Goal: Transaction & Acquisition: Purchase product/service

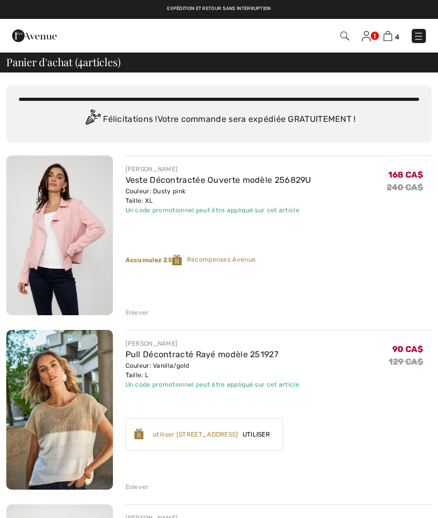
click at [144, 175] on link "Veste Décontractée Ouverte modèle 256829U" at bounding box center [218, 180] width 186 height 10
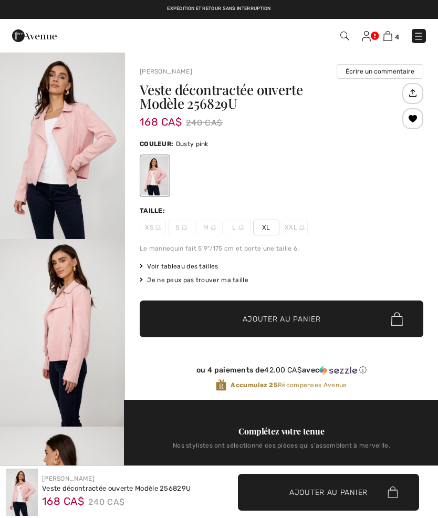
checkbox input "true"
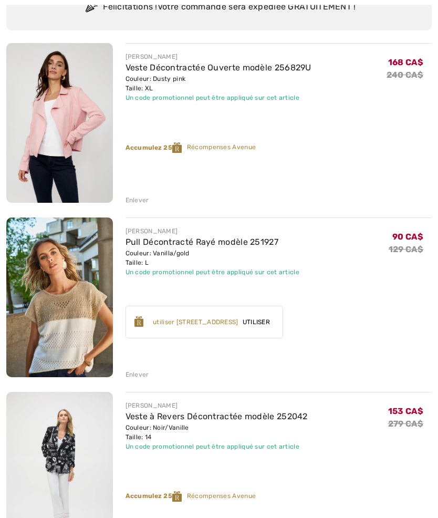
scroll to position [121, 0]
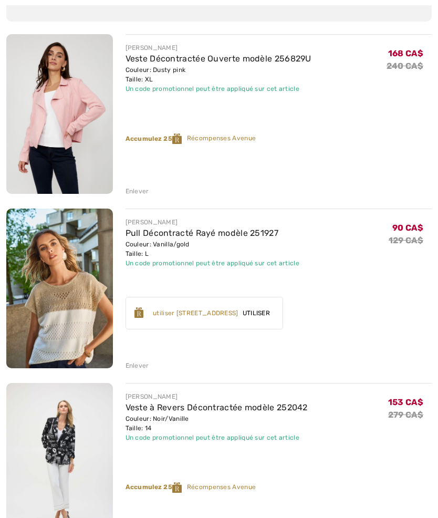
click at [165, 419] on div "Couleur: Noir/Vanille Taille: 14" at bounding box center [216, 423] width 182 height 19
click at [177, 233] on link "Pull Décontracté Rayé modèle 251927" at bounding box center [201, 233] width 153 height 10
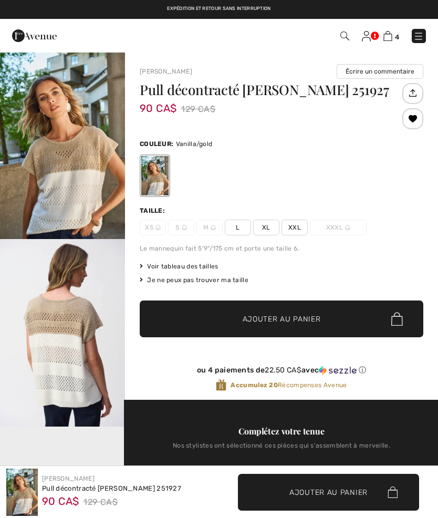
checkbox input "true"
click at [237, 230] on span "L" at bounding box center [238, 227] width 26 height 16
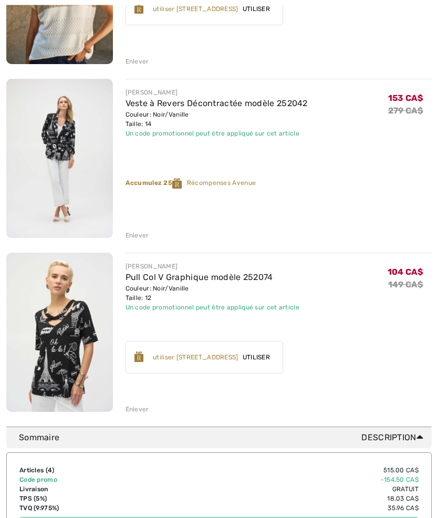
scroll to position [425, 0]
click at [142, 102] on link "Veste à Revers Décontractée modèle 252042" at bounding box center [216, 103] width 182 height 10
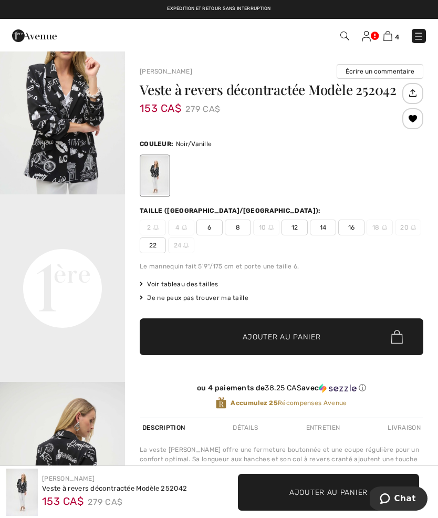
scroll to position [233, 0]
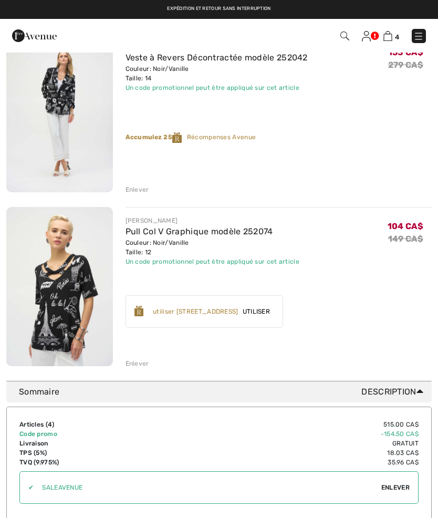
click at [156, 236] on link "Pull Col V Graphique modèle 252074" at bounding box center [199, 231] width 148 height 10
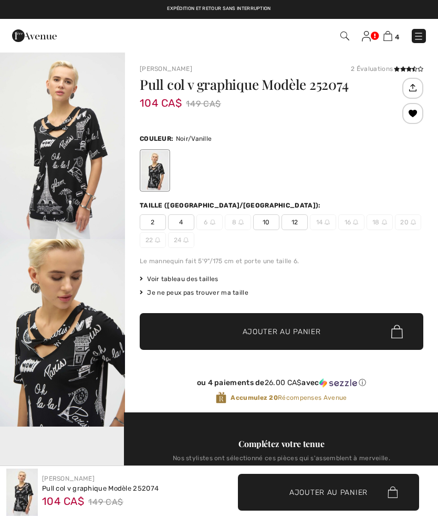
checkbox input "true"
click at [385, 34] on img at bounding box center [387, 36] width 9 height 10
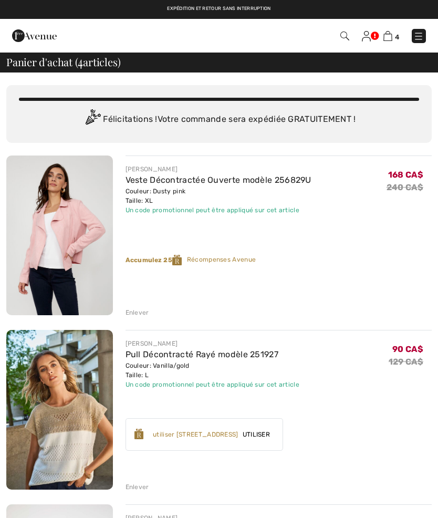
click at [423, 37] on img at bounding box center [418, 36] width 11 height 11
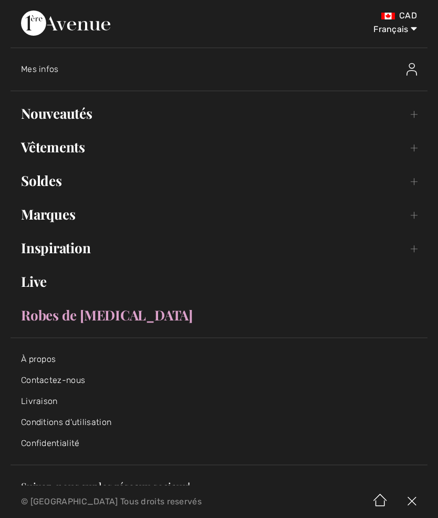
click at [59, 181] on link "Soldes Toggle submenu" at bounding box center [219, 180] width 417 height 23
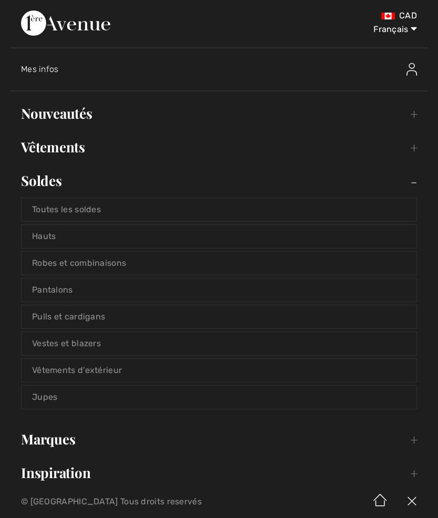
click at [112, 344] on link "Vestes et blazers" at bounding box center [219, 343] width 395 height 23
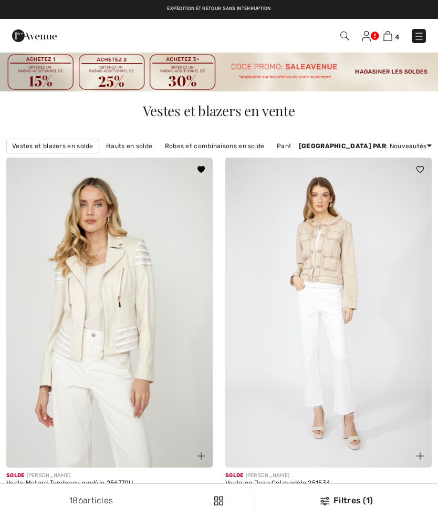
checkbox input "true"
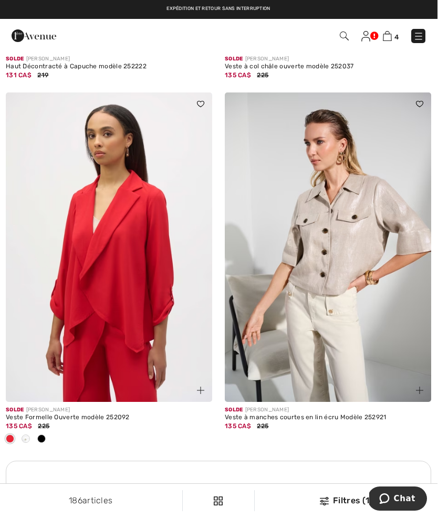
scroll to position [1865, 0]
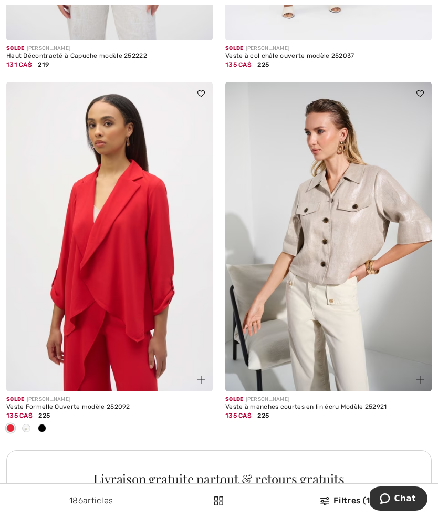
click at [46, 425] on span at bounding box center [42, 428] width 8 height 8
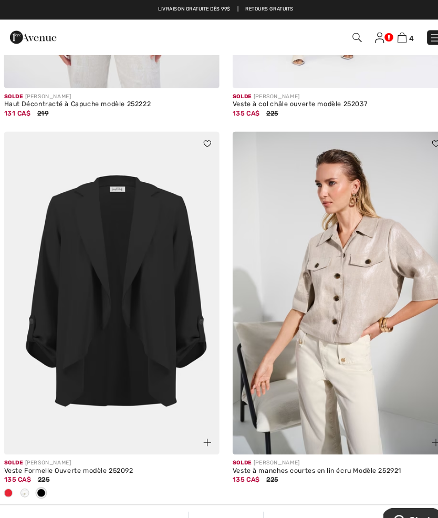
scroll to position [1822, 0]
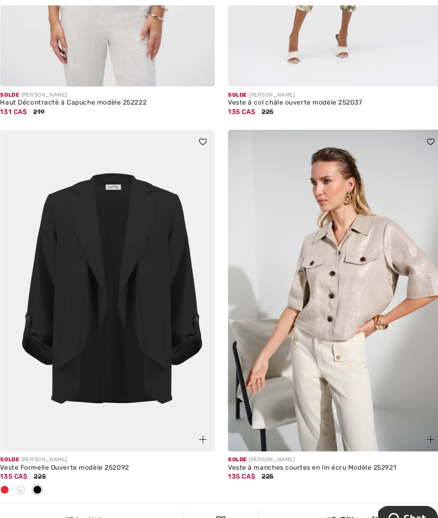
click at [96, 261] on img at bounding box center [109, 280] width 206 height 310
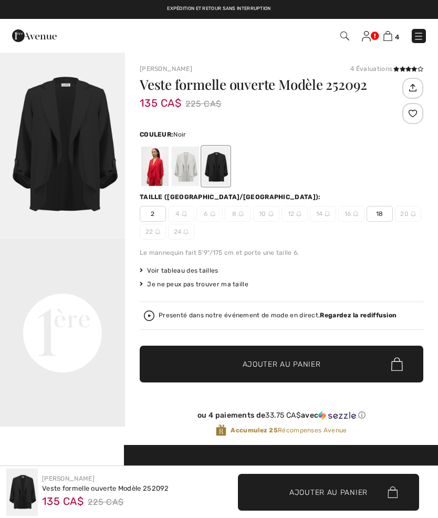
checkbox input "true"
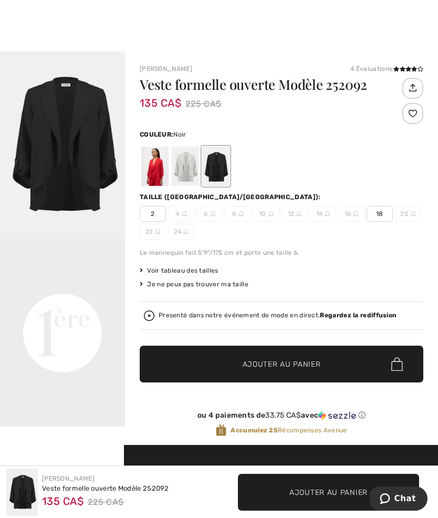
click at [224, 174] on div at bounding box center [215, 165] width 27 height 39
click at [217, 170] on div at bounding box center [215, 165] width 27 height 39
click at [185, 170] on div at bounding box center [185, 165] width 27 height 39
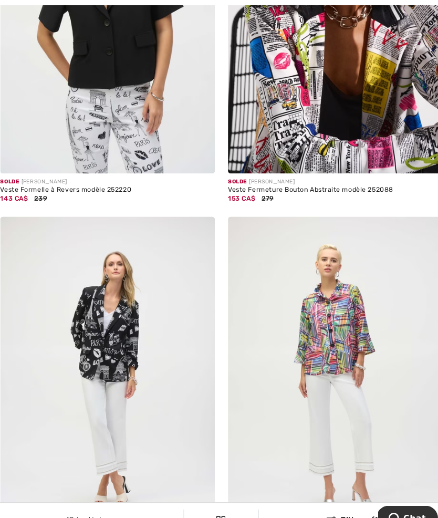
scroll to position [3602, 0]
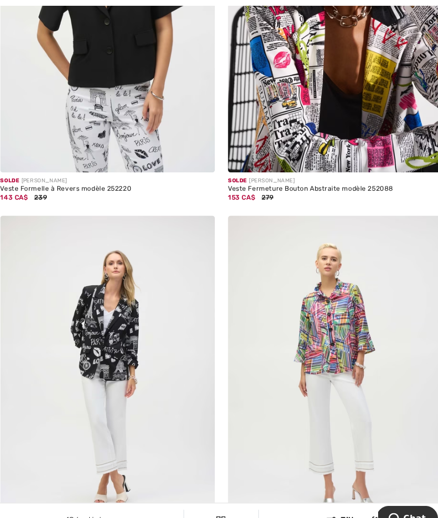
click at [431, 517] on button "Chat" at bounding box center [405, 517] width 59 height 24
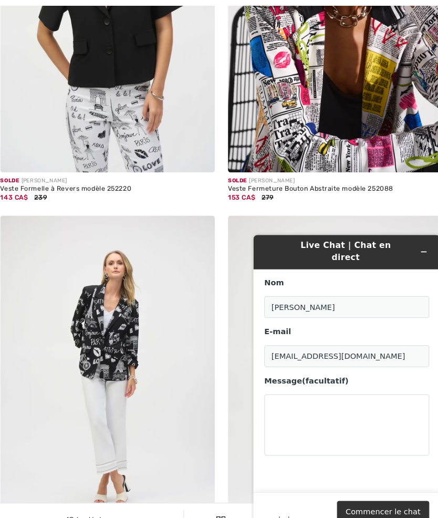
click at [415, 250] on button "Réduire le widget" at bounding box center [416, 250] width 17 height 15
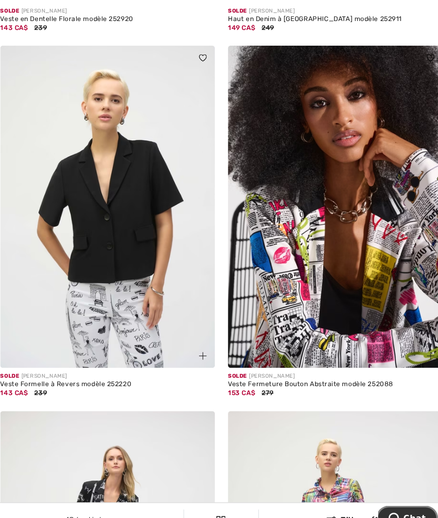
scroll to position [3420, 0]
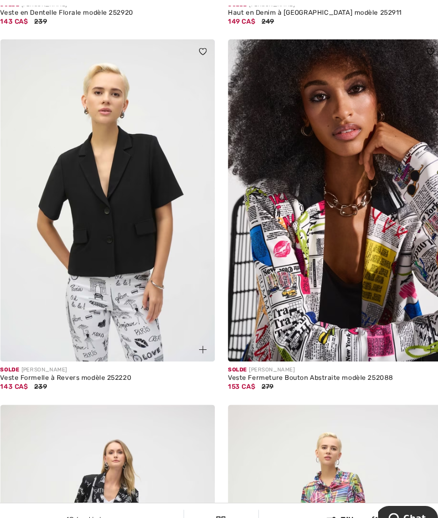
click at [292, 325] on img at bounding box center [328, 193] width 206 height 310
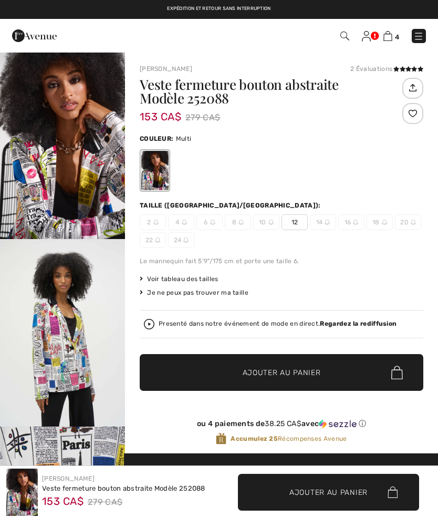
checkbox input "true"
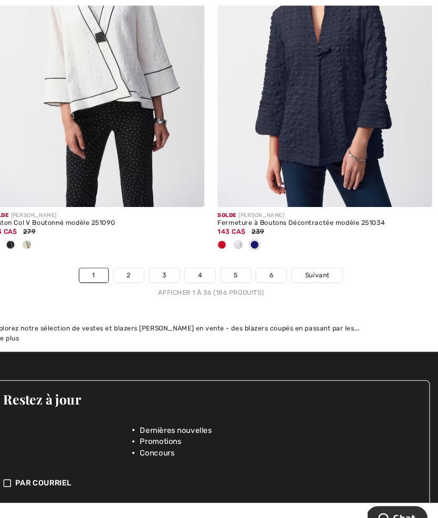
scroll to position [6585, 0]
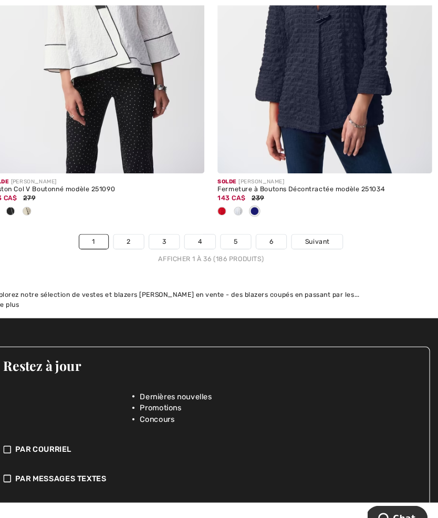
click at [125, 230] on link "2" at bounding box center [139, 233] width 29 height 14
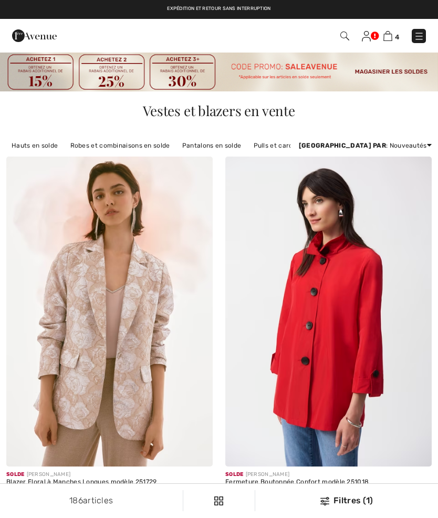
checkbox input "true"
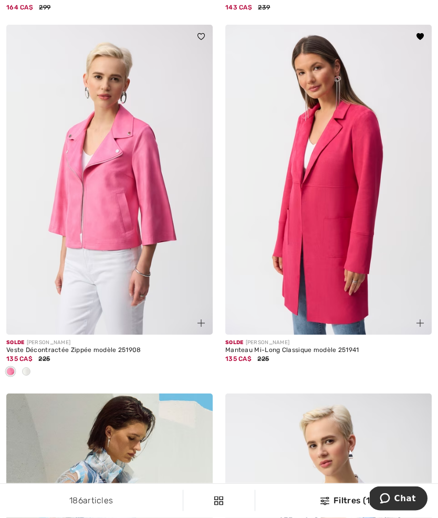
scroll to position [3484, 0]
click at [88, 194] on img at bounding box center [109, 180] width 206 height 310
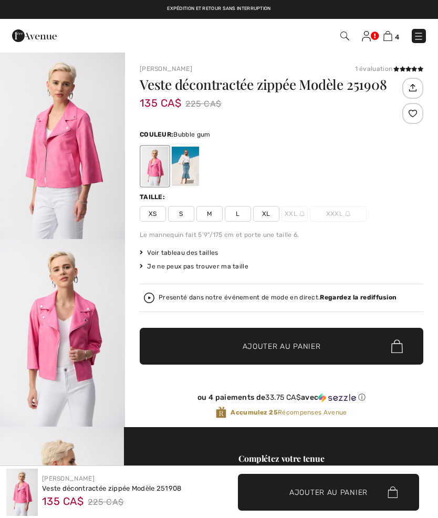
checkbox input "true"
click at [154, 165] on div at bounding box center [154, 165] width 27 height 39
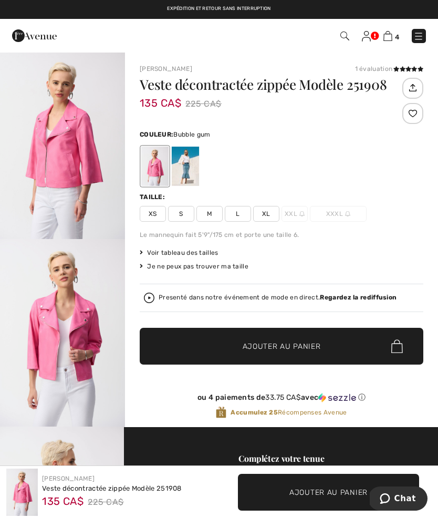
click at [154, 164] on div at bounding box center [154, 165] width 27 height 39
click at [195, 166] on div at bounding box center [185, 165] width 27 height 39
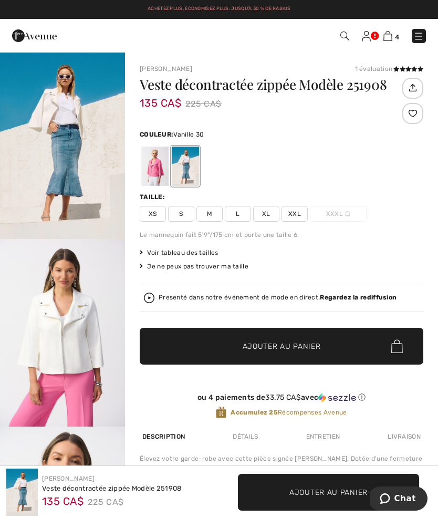
click at [147, 172] on div at bounding box center [154, 165] width 27 height 39
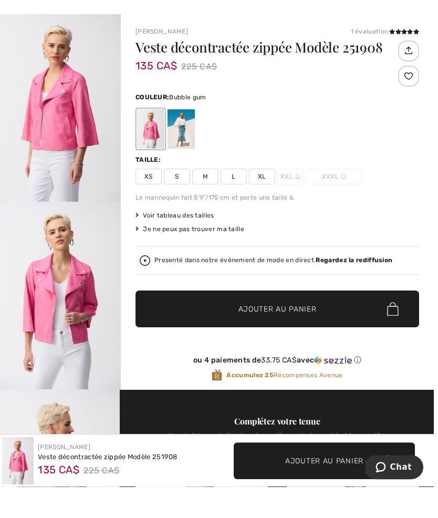
scroll to position [42, 0]
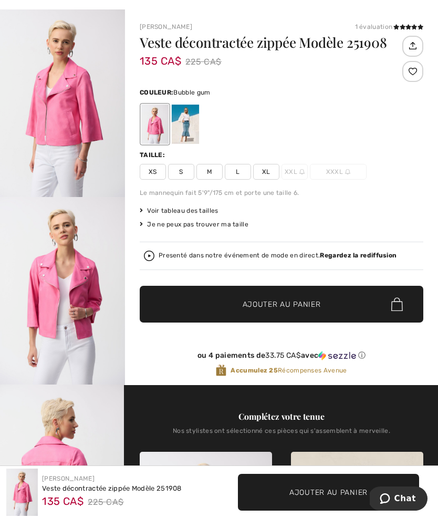
click at [349, 259] on strong "Regardez la rediffusion" at bounding box center [358, 254] width 77 height 7
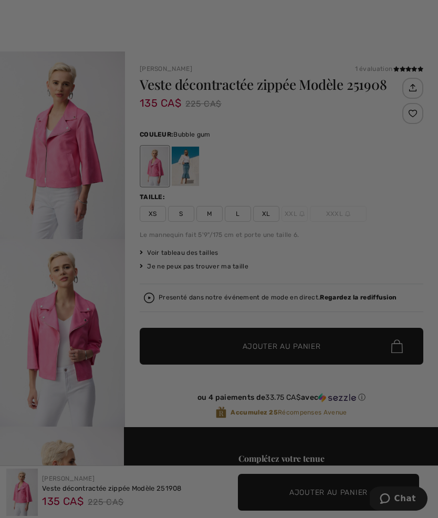
scroll to position [0, 0]
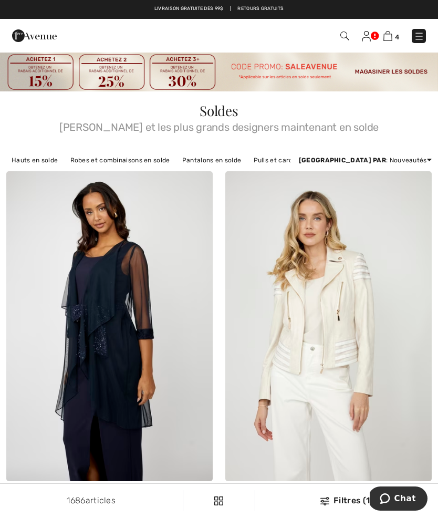
click at [421, 31] on img at bounding box center [419, 36] width 11 height 11
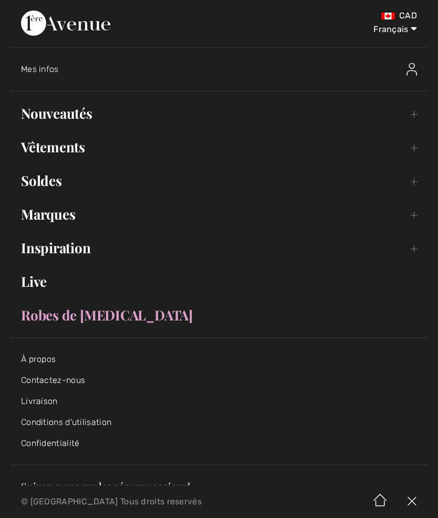
click at [411, 152] on link "Vêtements Toggle submenu" at bounding box center [219, 146] width 417 height 23
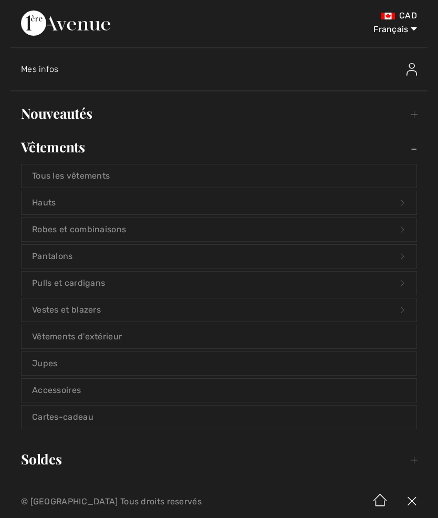
click at [373, 119] on link "Nouveautés Toggle submenu" at bounding box center [219, 113] width 417 height 23
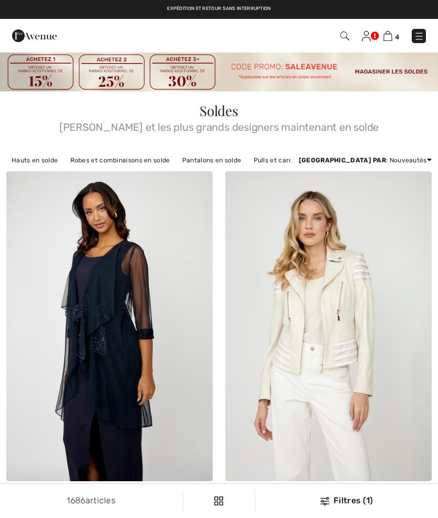
checkbox input "true"
click at [423, 36] on img at bounding box center [419, 36] width 11 height 11
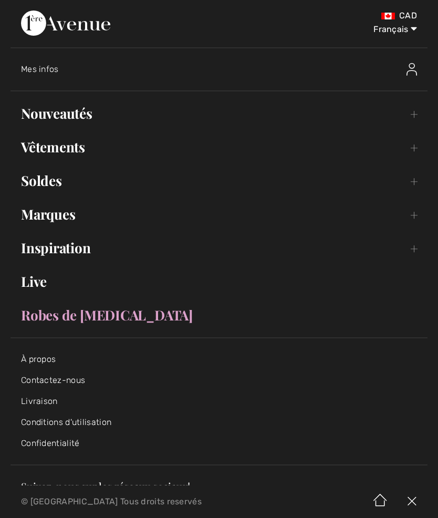
click at [60, 184] on link "Soldes Toggle submenu" at bounding box center [219, 180] width 417 height 23
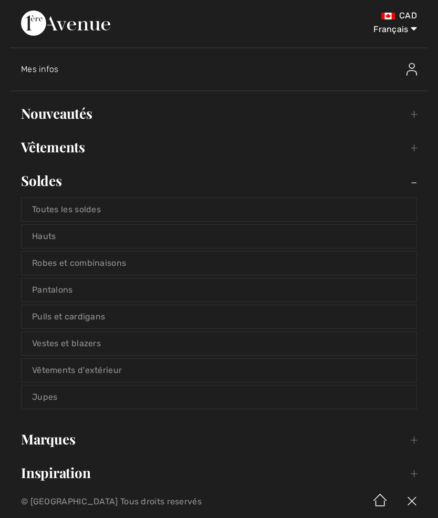
click at [93, 348] on link "Vestes et blazers" at bounding box center [219, 343] width 395 height 23
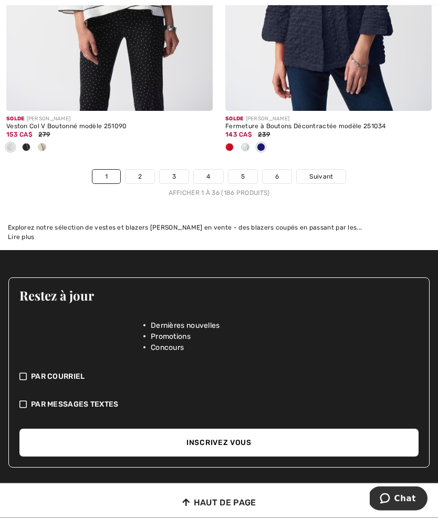
scroll to position [6645, 0]
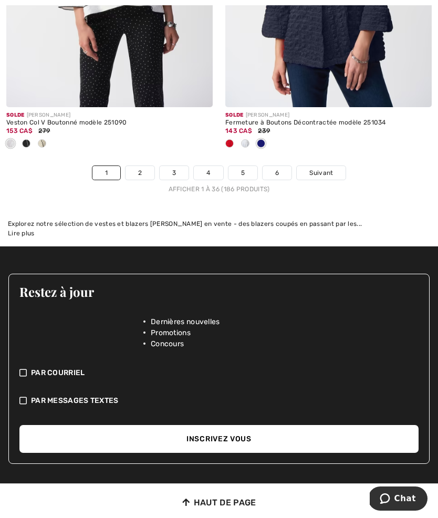
click at [145, 167] on link "2" at bounding box center [139, 173] width 29 height 14
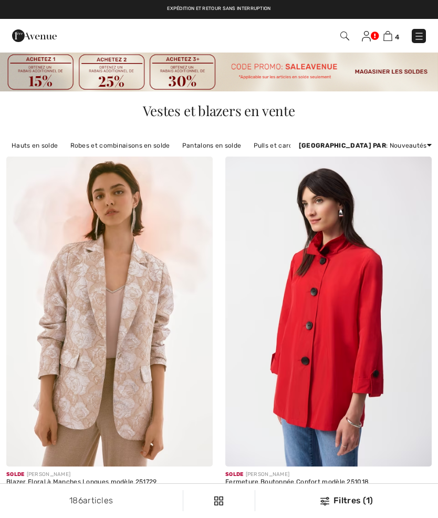
checkbox input "true"
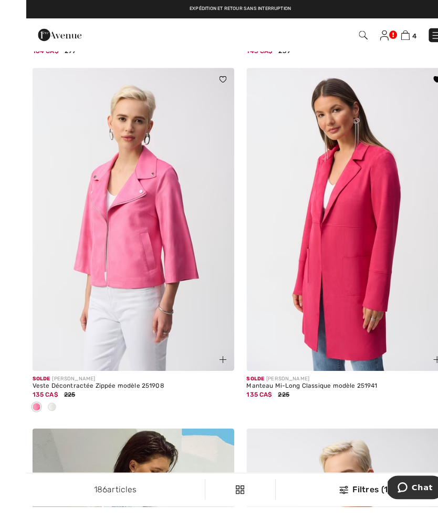
scroll to position [3445, 0]
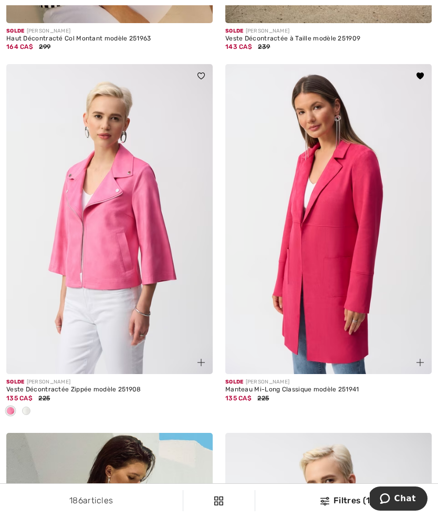
click at [59, 325] on img at bounding box center [109, 219] width 206 height 310
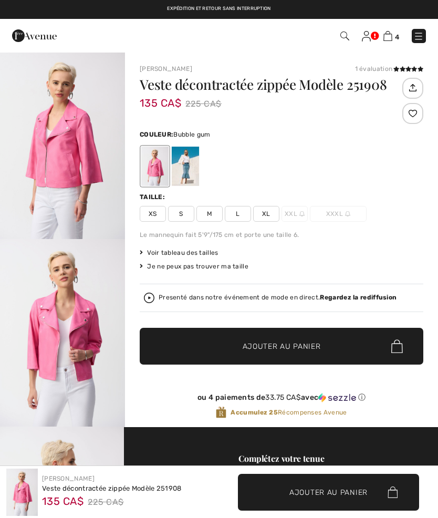
checkbox input "true"
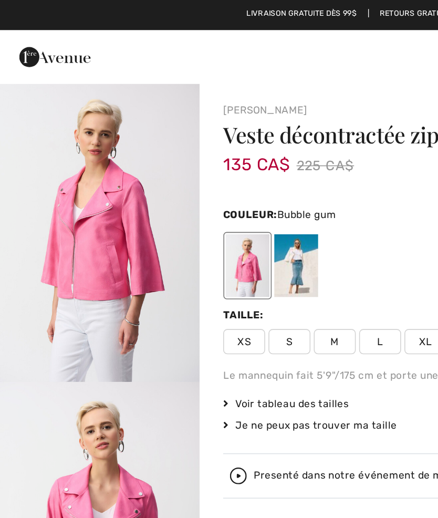
click at [240, 216] on span "L" at bounding box center [238, 214] width 26 height 16
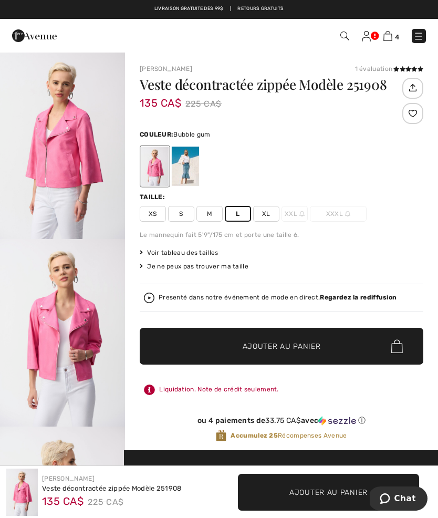
click at [417, 115] on div at bounding box center [412, 113] width 21 height 21
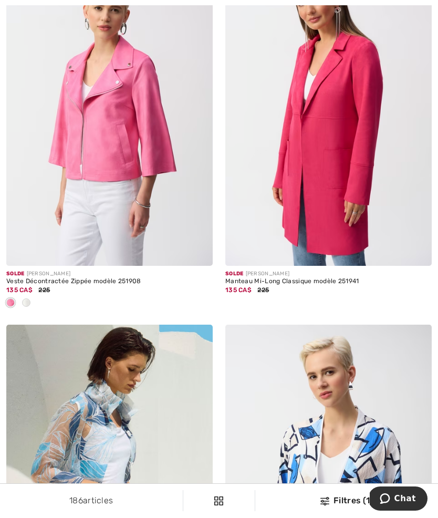
click at [283, 285] on div "135 CA$ 225" at bounding box center [328, 289] width 206 height 9
click at [283, 278] on div "Manteau Mi-Long Classique modèle 251941" at bounding box center [328, 281] width 206 height 7
click at [354, 190] on img at bounding box center [328, 111] width 206 height 310
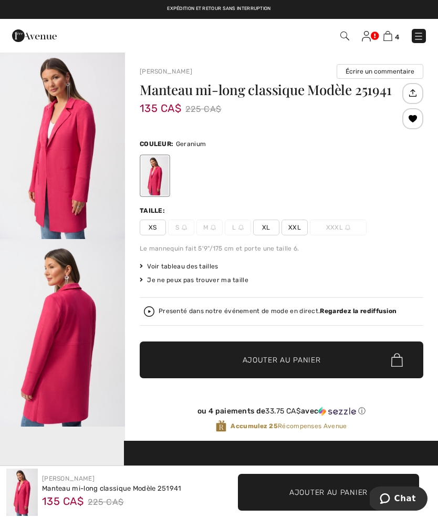
click at [167, 182] on div at bounding box center [154, 175] width 27 height 39
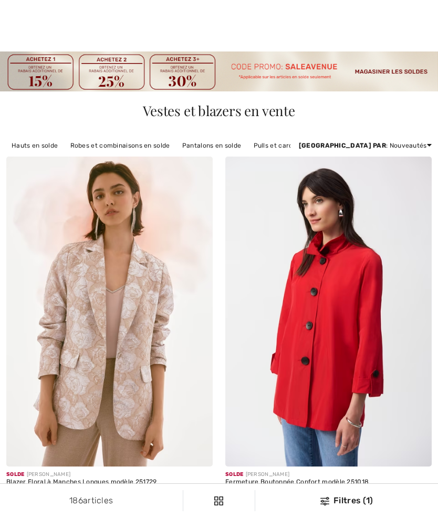
checkbox input "true"
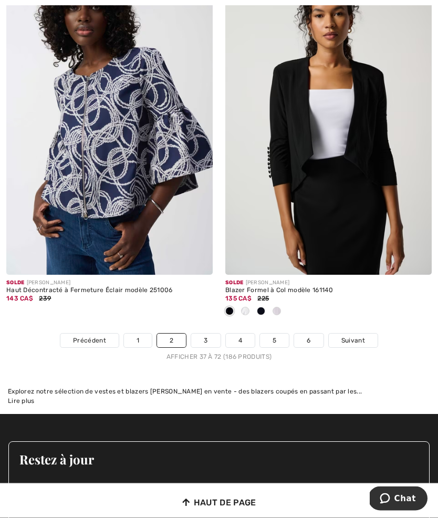
scroll to position [6459, 0]
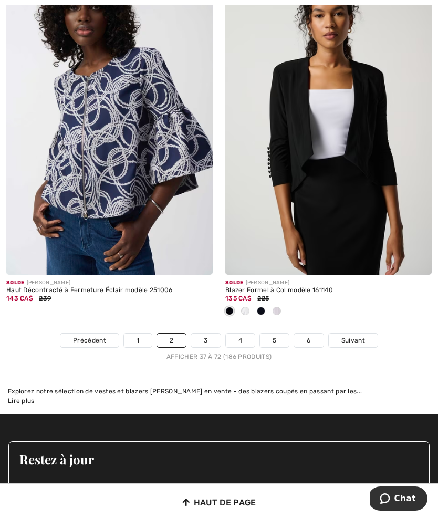
click at [208, 339] on link "3" at bounding box center [205, 340] width 29 height 14
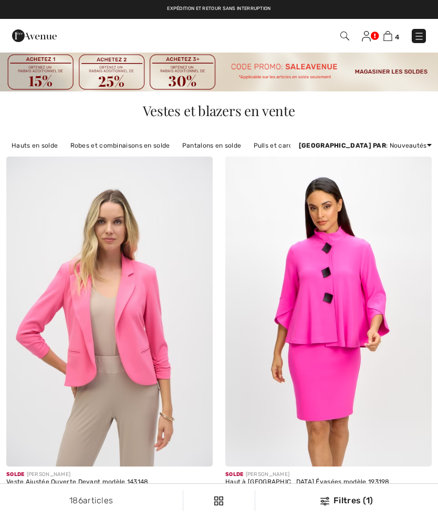
checkbox input "true"
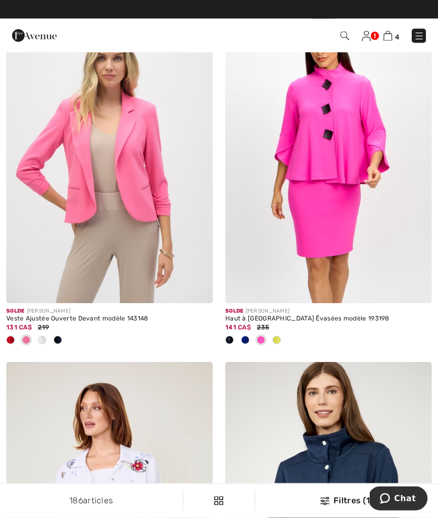
scroll to position [163, 0]
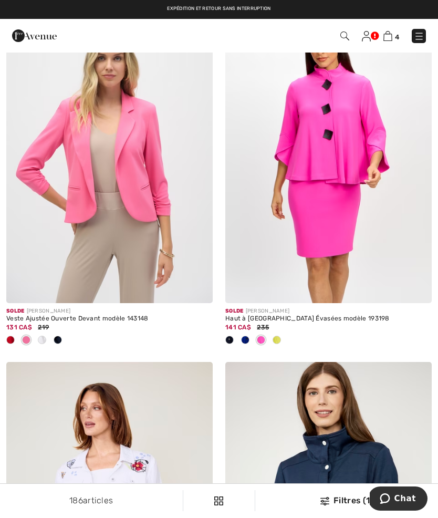
click at [144, 230] on img at bounding box center [109, 148] width 206 height 310
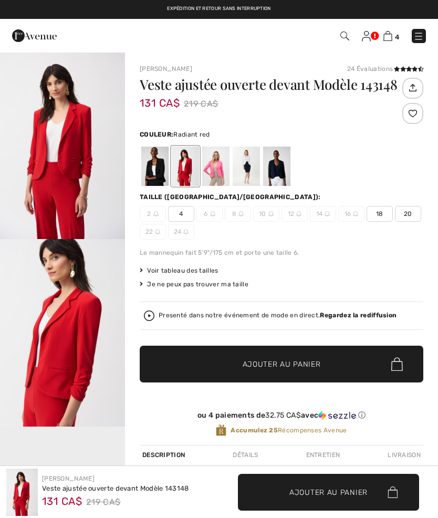
checkbox input "true"
click at [224, 176] on div at bounding box center [215, 165] width 27 height 39
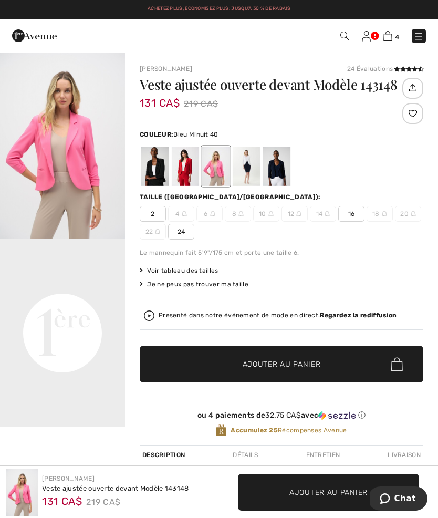
click at [281, 174] on div at bounding box center [276, 165] width 27 height 39
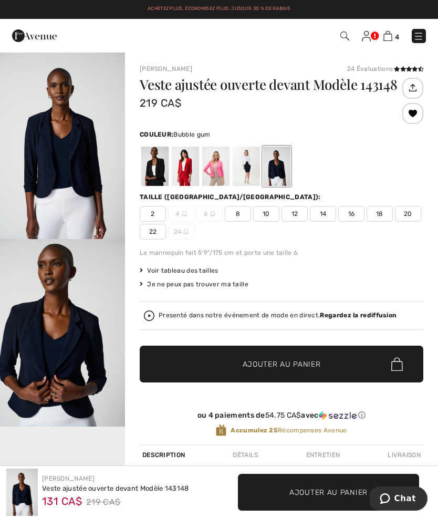
click at [221, 176] on div at bounding box center [215, 165] width 27 height 39
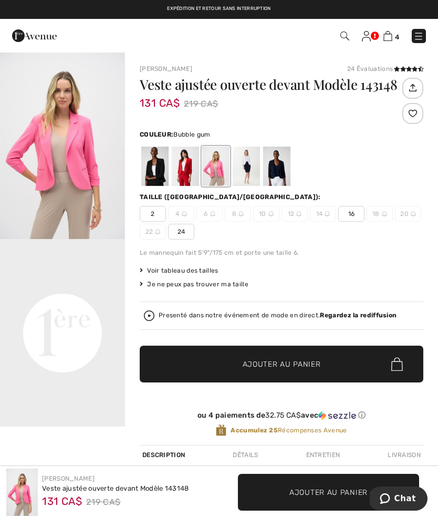
click at [179, 170] on div at bounding box center [185, 165] width 27 height 39
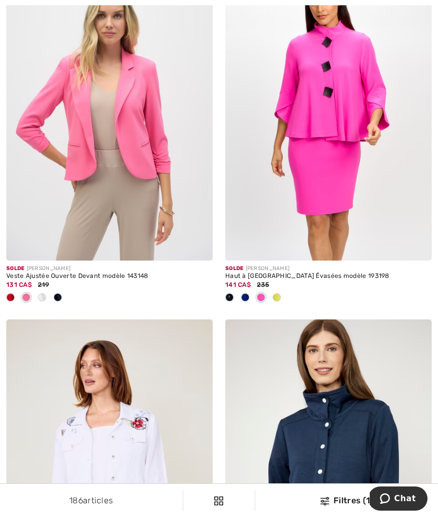
scroll to position [207, 0]
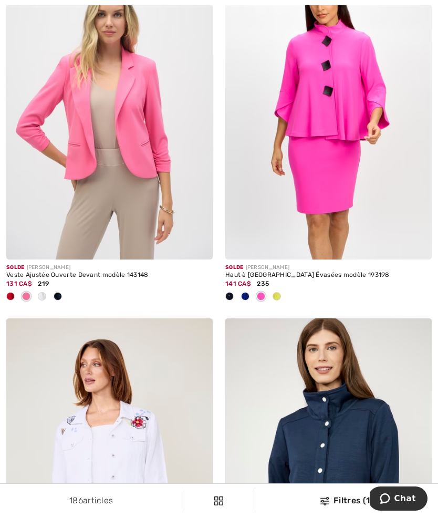
click at [267, 275] on div "Haut à [GEOGRAPHIC_DATA] Évasées modèle 193198" at bounding box center [328, 274] width 206 height 7
click at [295, 206] on img at bounding box center [328, 105] width 206 height 310
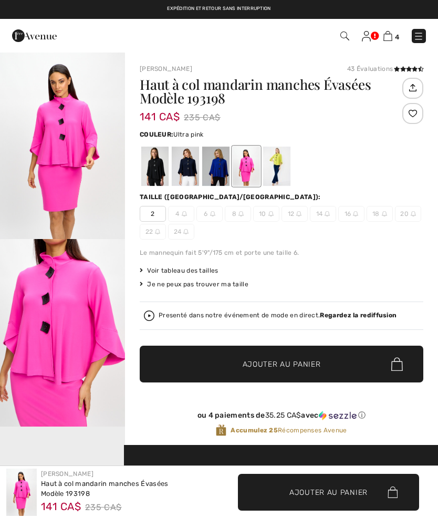
checkbox input "true"
click at [279, 171] on div at bounding box center [276, 165] width 27 height 39
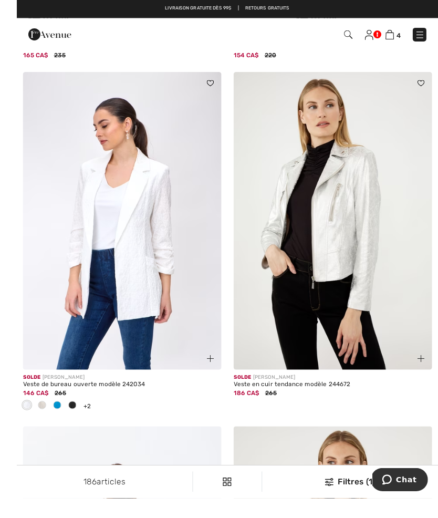
scroll to position [3021, 0]
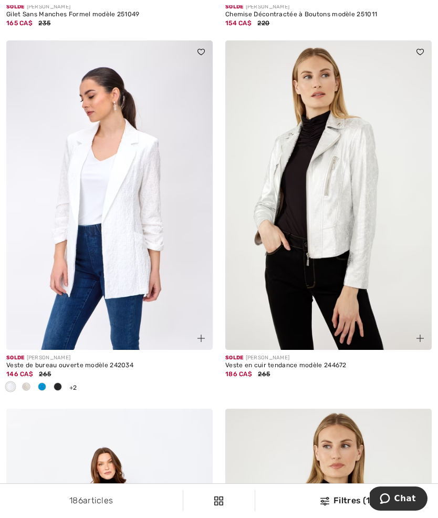
click at [282, 362] on div "Veste en cuir tendance modèle 244672" at bounding box center [328, 365] width 206 height 7
click at [298, 258] on img at bounding box center [328, 195] width 206 height 310
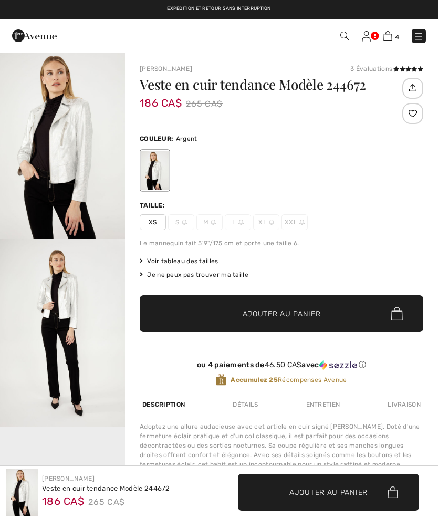
checkbox input "true"
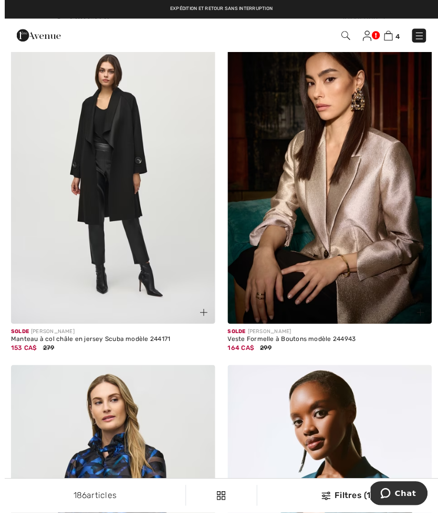
scroll to position [5262, 0]
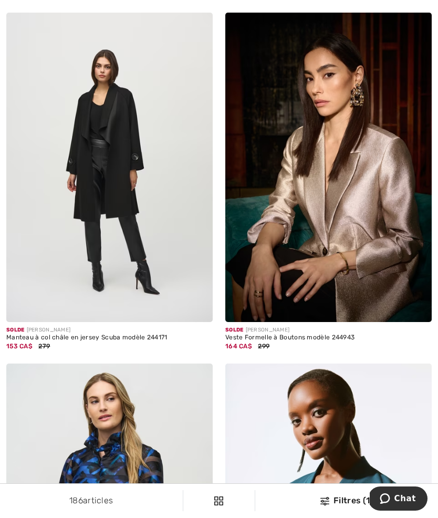
click at [71, 334] on div "Manteau à col châle en jersey Scuba modèle 244171" at bounding box center [109, 337] width 206 height 7
click at [80, 326] on div "Solde JOSEPH RIBKOFF" at bounding box center [109, 330] width 206 height 8
click at [100, 334] on div "Manteau à col châle en jersey Scuba modèle 244171" at bounding box center [109, 337] width 206 height 7
click at [137, 334] on div "Manteau à col châle en jersey Scuba modèle 244171" at bounding box center [109, 337] width 206 height 7
click at [139, 218] on img at bounding box center [109, 168] width 206 height 310
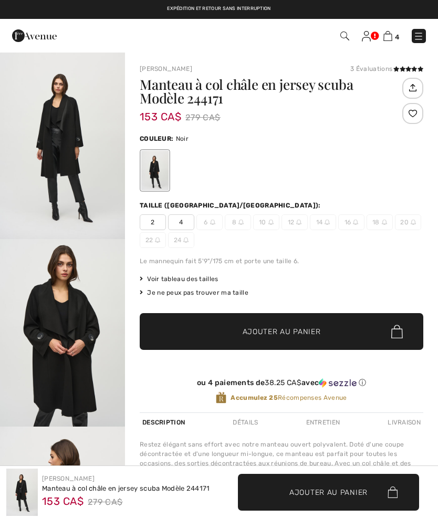
checkbox input "true"
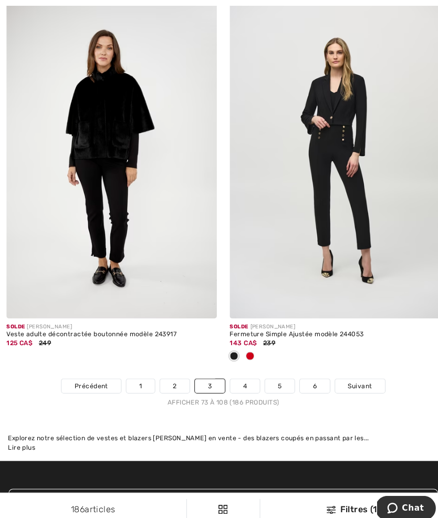
scroll to position [6363, 0]
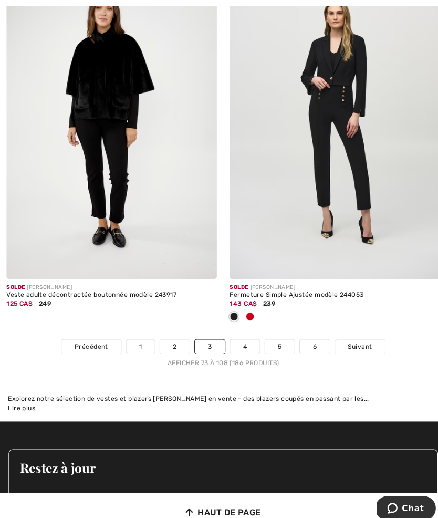
click at [246, 333] on link "4" at bounding box center [240, 340] width 29 height 14
click at [243, 333] on link "4" at bounding box center [240, 340] width 29 height 14
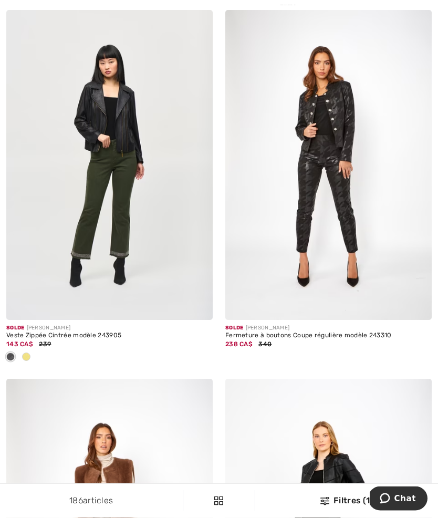
scroll to position [5981, 0]
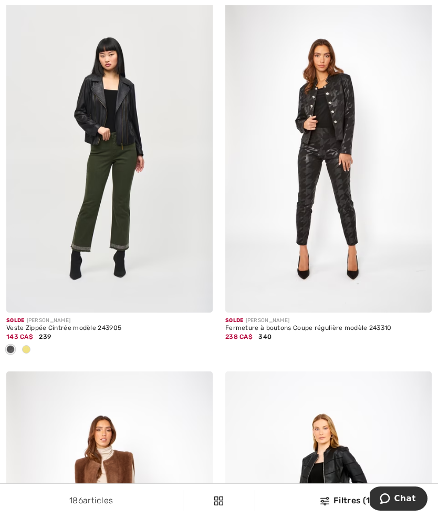
click at [79, 260] on img at bounding box center [109, 158] width 206 height 310
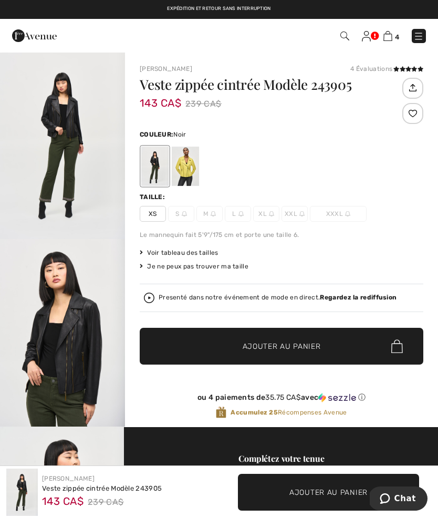
click at [152, 166] on div at bounding box center [154, 165] width 27 height 39
click at [185, 165] on div at bounding box center [185, 165] width 27 height 39
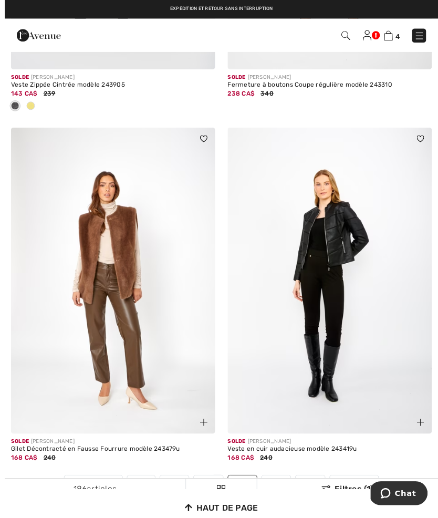
scroll to position [6233, 0]
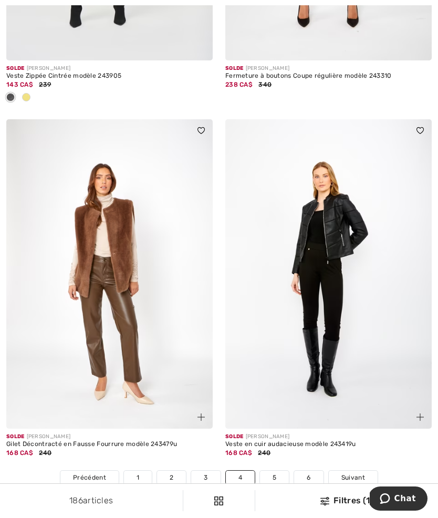
click at [276, 470] on link "5" at bounding box center [274, 477] width 29 height 14
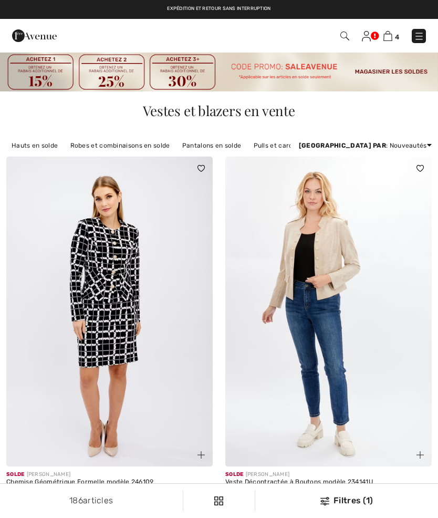
checkbox input "true"
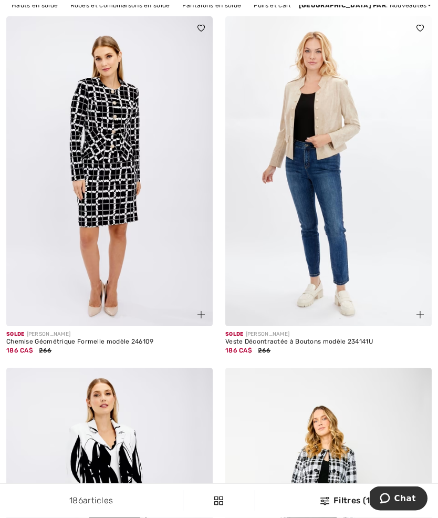
scroll to position [143, 0]
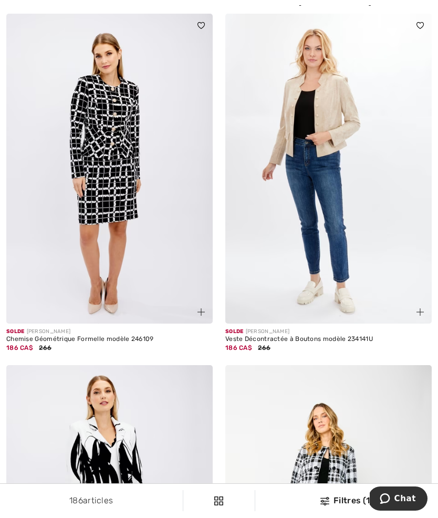
click at [277, 261] on img at bounding box center [328, 169] width 206 height 310
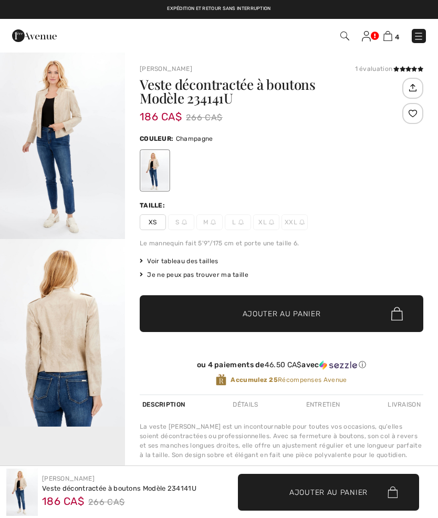
checkbox input "true"
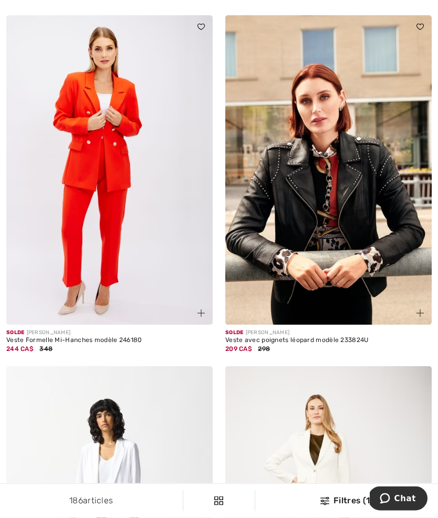
scroll to position [851, 0]
click at [331, 296] on img at bounding box center [328, 170] width 206 height 310
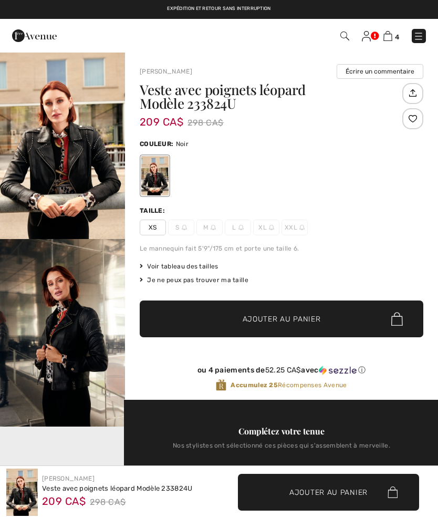
checkbox input "true"
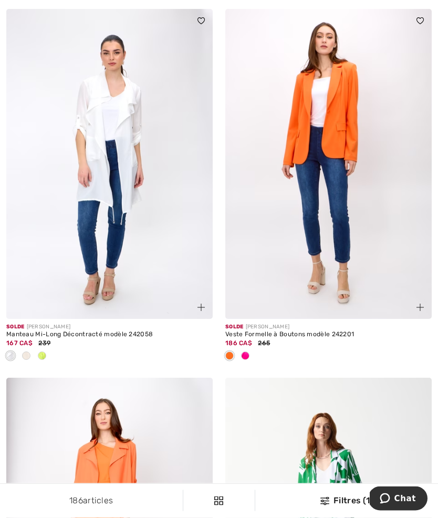
scroll to position [1576, 0]
click at [360, 207] on img at bounding box center [328, 164] width 206 height 310
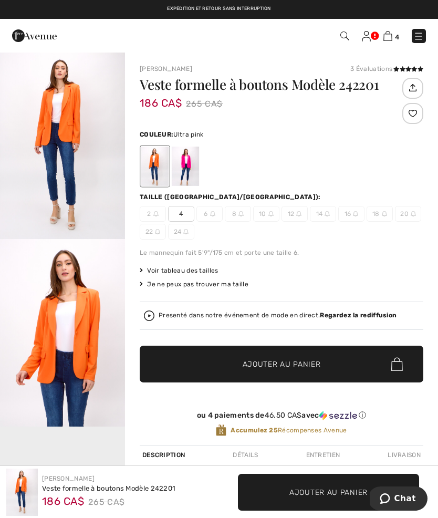
click at [192, 160] on div at bounding box center [185, 165] width 27 height 39
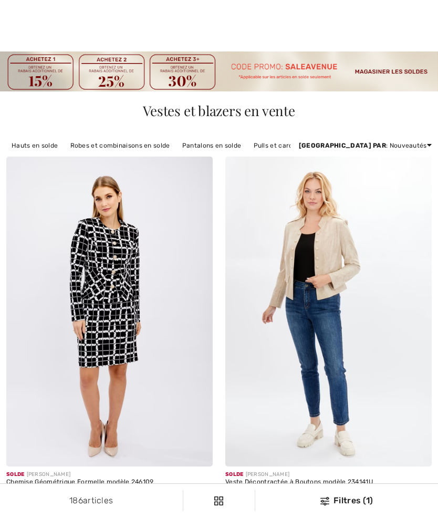
checkbox input "true"
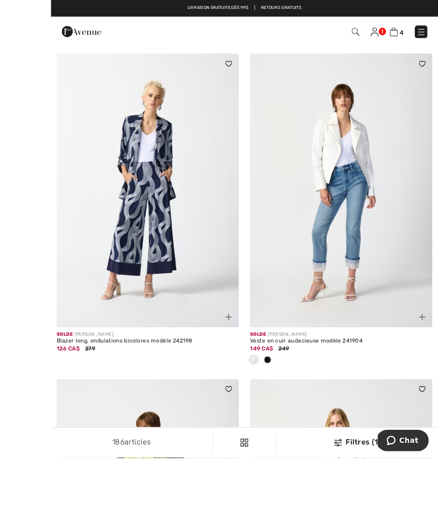
scroll to position [2386, 0]
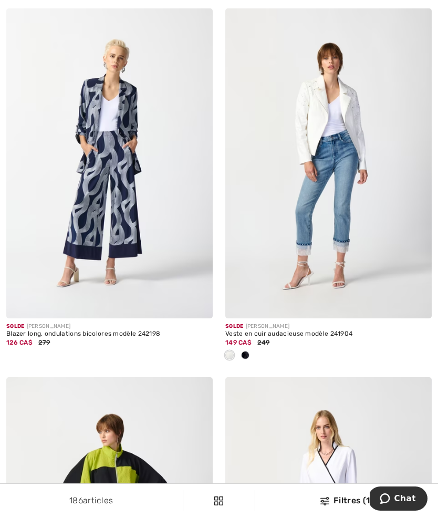
click at [275, 330] on div "Veste en cuir audacieuse modèle 241904" at bounding box center [328, 333] width 206 height 7
click at [260, 339] on span "249" at bounding box center [263, 342] width 12 height 7
click at [322, 191] on img at bounding box center [328, 163] width 206 height 310
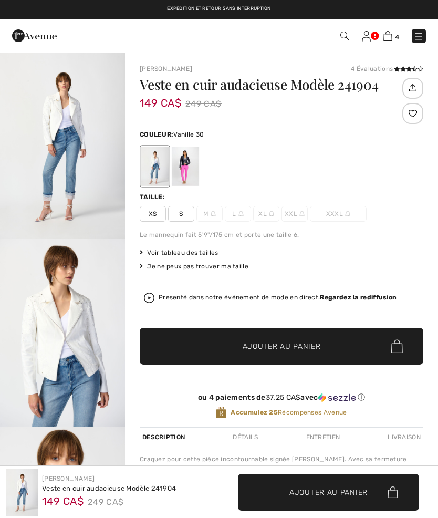
checkbox input "true"
click at [187, 165] on div at bounding box center [185, 165] width 27 height 39
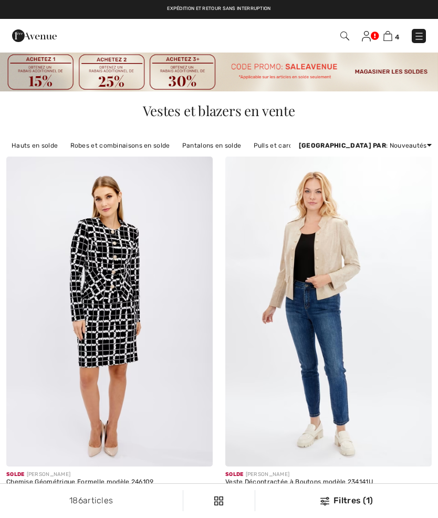
scroll to position [2431, 0]
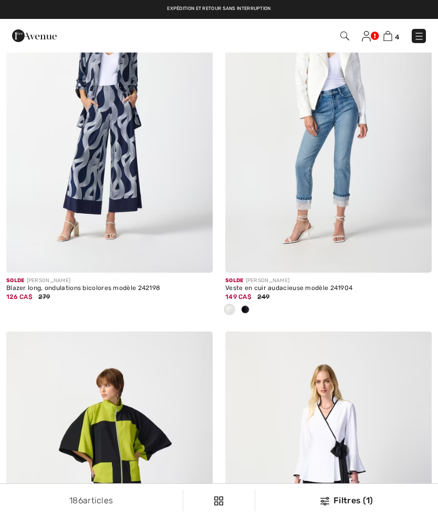
checkbox input "true"
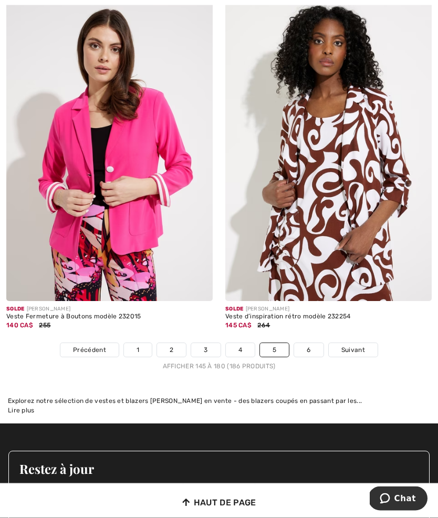
scroll to position [6412, 0]
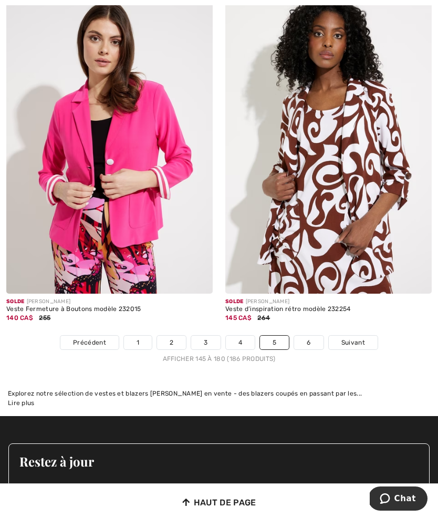
click at [309, 335] on link "6" at bounding box center [308, 342] width 29 height 14
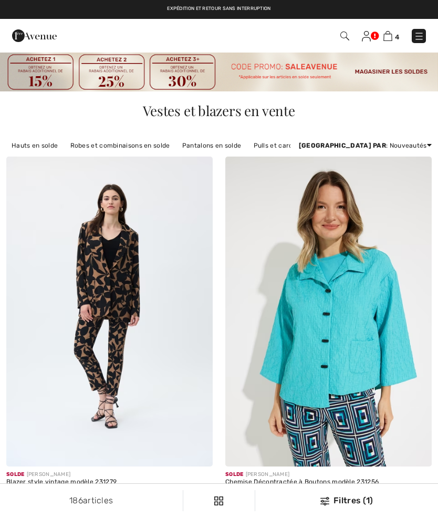
checkbox input "true"
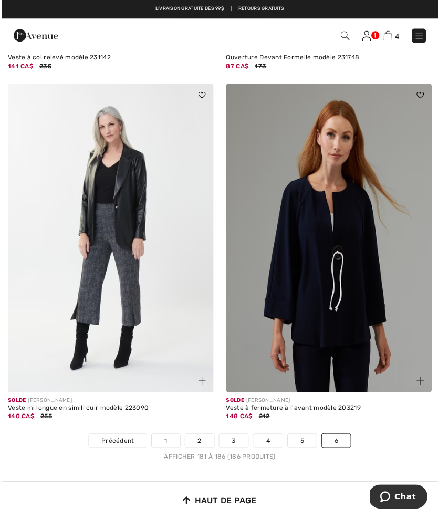
scroll to position [811, 0]
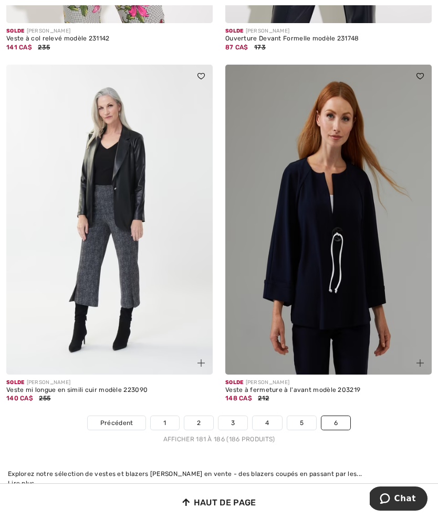
click at [337, 418] on link "6" at bounding box center [335, 423] width 29 height 14
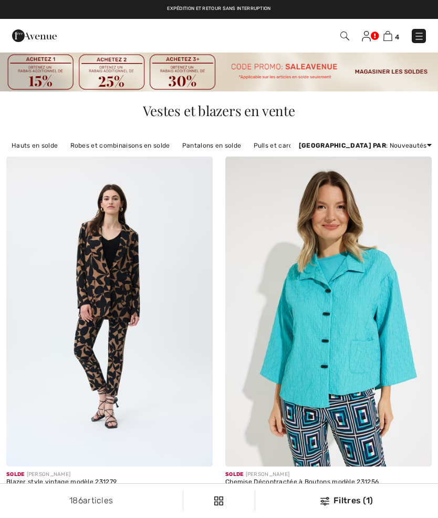
checkbox input "true"
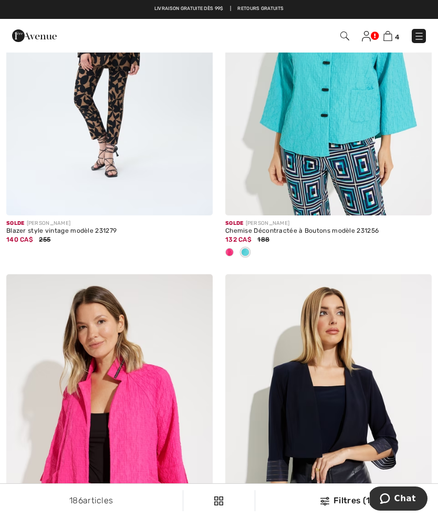
scroll to position [250, 0]
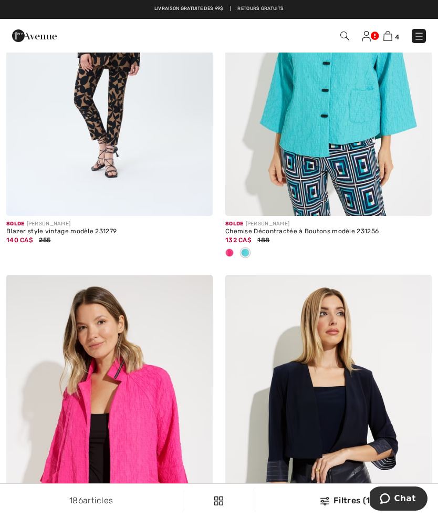
click at [364, 40] on img at bounding box center [366, 36] width 9 height 11
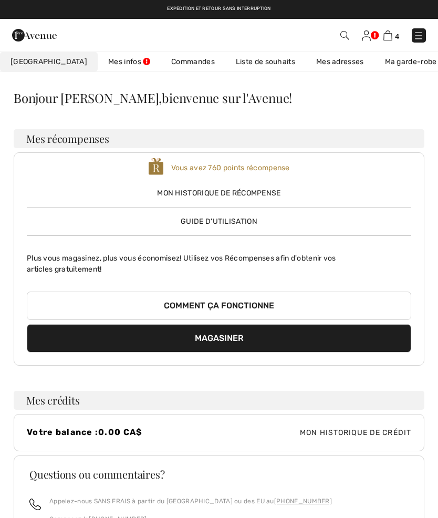
click at [237, 70] on link "Liste de souhaits" at bounding box center [265, 61] width 80 height 19
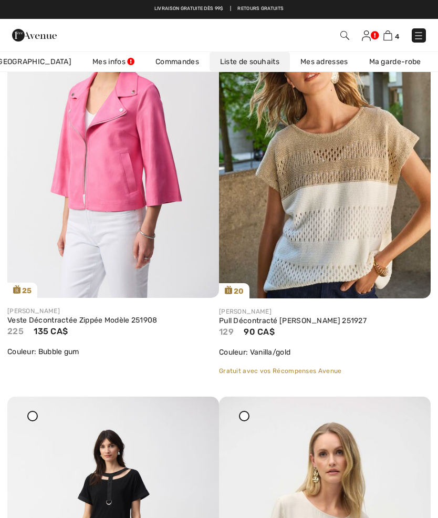
scroll to position [203, 0]
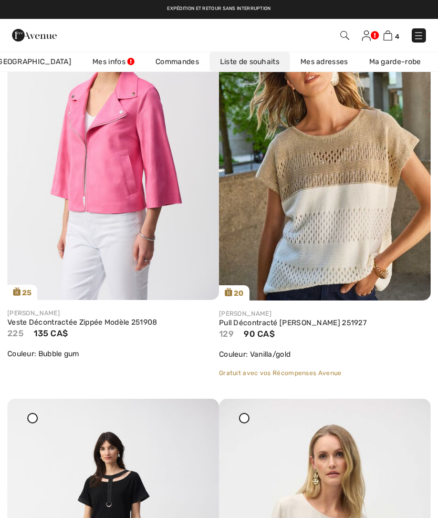
click at [88, 222] on img at bounding box center [113, 141] width 212 height 317
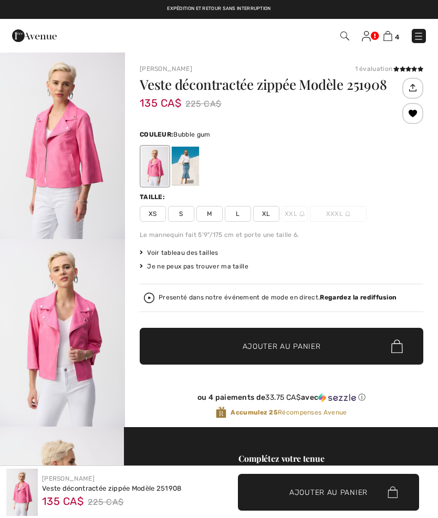
checkbox input "true"
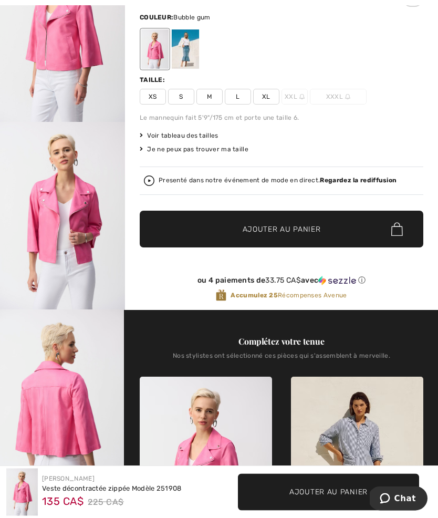
scroll to position [118, 0]
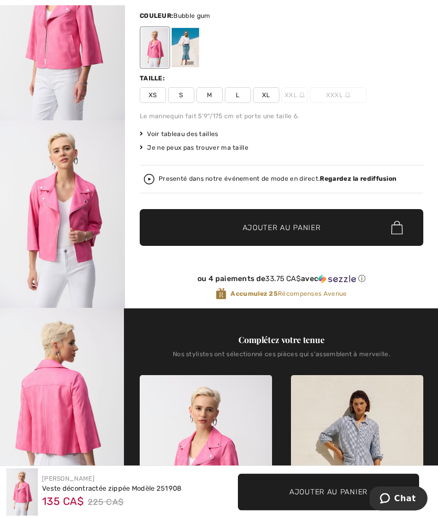
click at [241, 92] on span "L" at bounding box center [238, 96] width 26 height 16
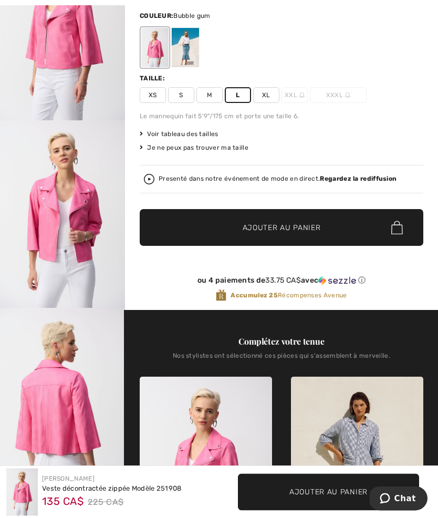
scroll to position [119, 0]
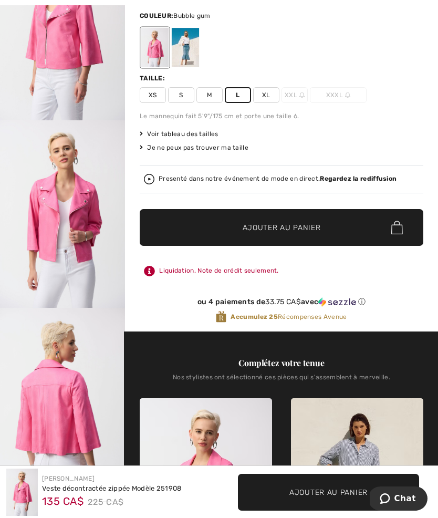
click at [246, 228] on span "Ajouter au panier" at bounding box center [282, 227] width 78 height 11
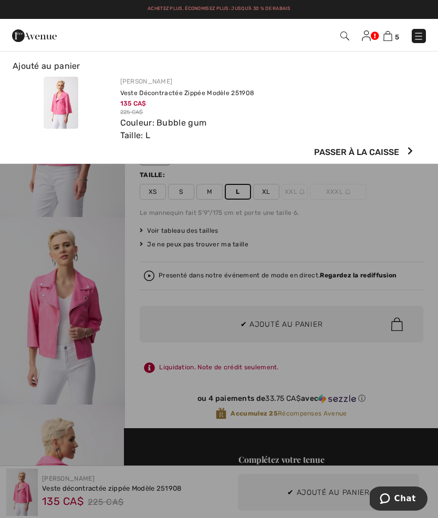
scroll to position [0, 0]
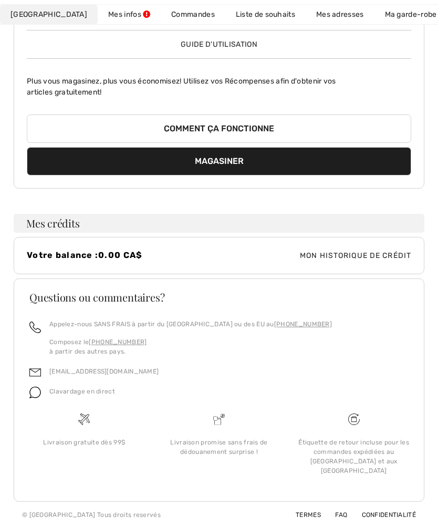
click at [225, 19] on link "Liste de souhaits" at bounding box center [265, 14] width 80 height 19
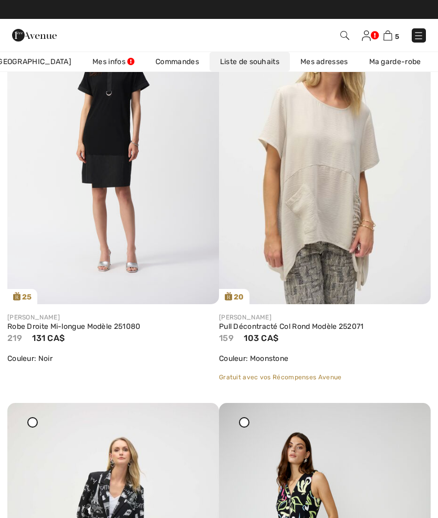
scroll to position [613, 0]
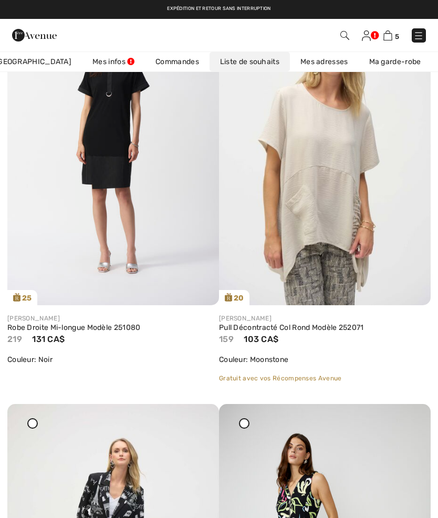
click at [304, 312] on div "[PERSON_NAME] Pull Décontracté Col Rond Modèle 252071 159 103 CA$ Couleur: Moon…" at bounding box center [325, 348] width 212 height 86
click at [294, 328] on link "Pull Décontracté Col Rond Modèle 252071" at bounding box center [325, 327] width 212 height 9
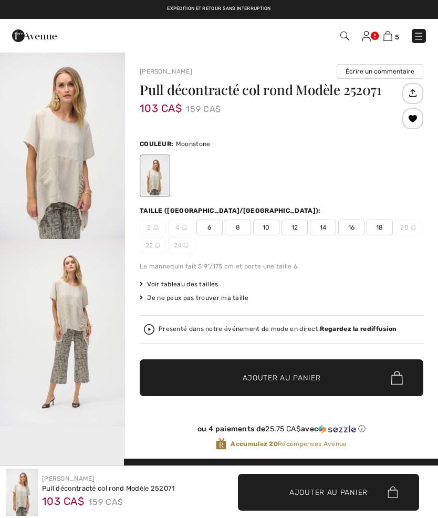
checkbox input "true"
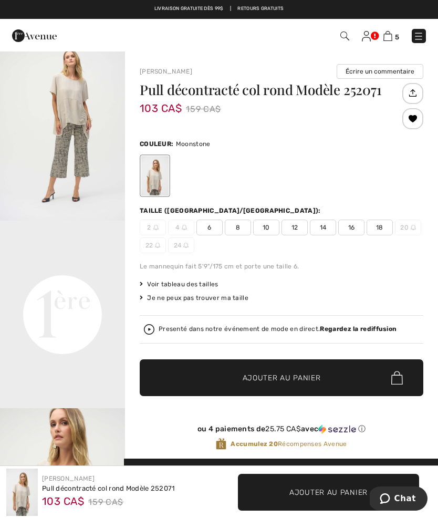
scroll to position [244, 0]
click at [293, 226] on span "12" at bounding box center [294, 227] width 26 height 16
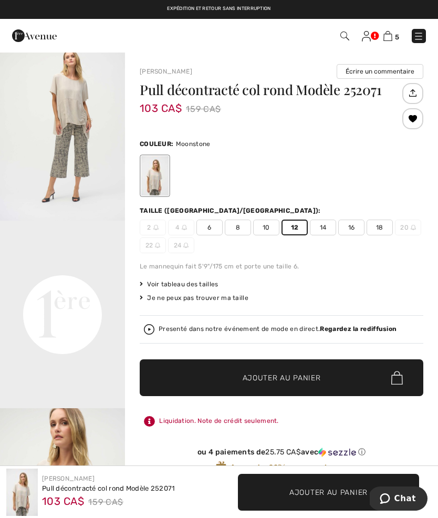
click at [285, 378] on span "Ajouter au panier" at bounding box center [282, 377] width 78 height 11
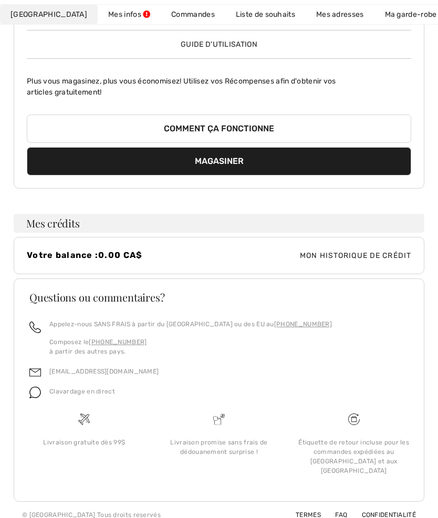
click at [230, 23] on link "Liste de souhaits" at bounding box center [265, 14] width 80 height 19
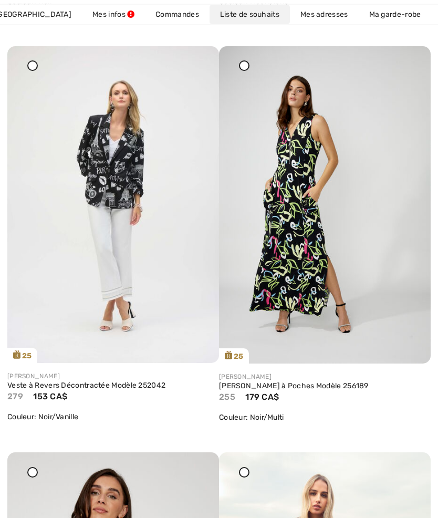
scroll to position [971, 0]
click at [274, 238] on img at bounding box center [325, 205] width 212 height 318
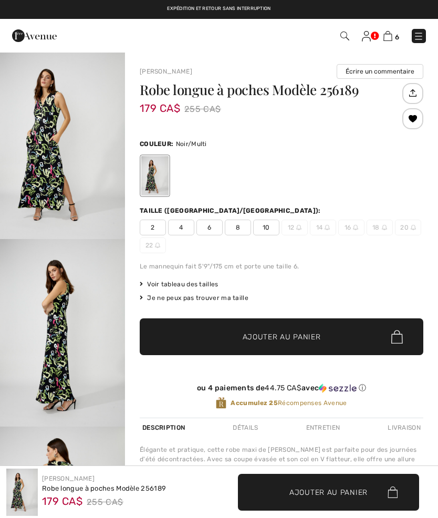
checkbox input "true"
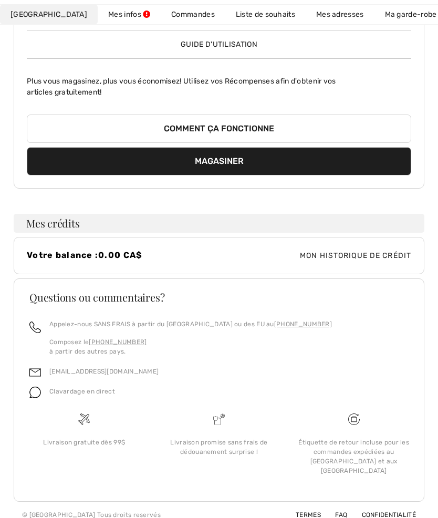
click at [229, 20] on link "Liste de souhaits" at bounding box center [265, 14] width 80 height 19
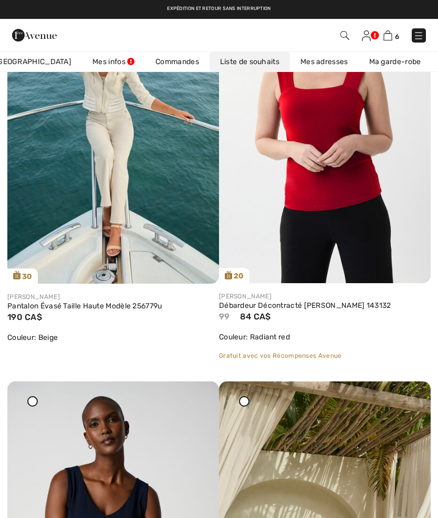
scroll to position [3903, 0]
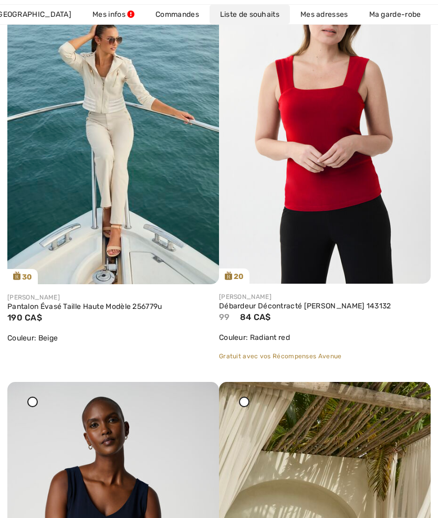
click at [132, 307] on link "Pantalon Évasé Taille Haute Modèle 256779u" at bounding box center [113, 306] width 212 height 9
click at [139, 302] on link "Pantalon Évasé Taille Haute Modèle 256779u" at bounding box center [113, 306] width 212 height 9
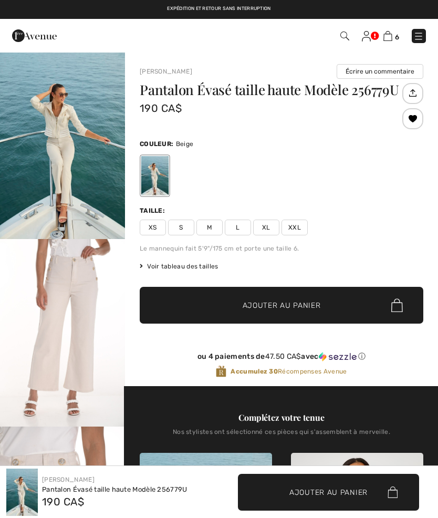
checkbox input "true"
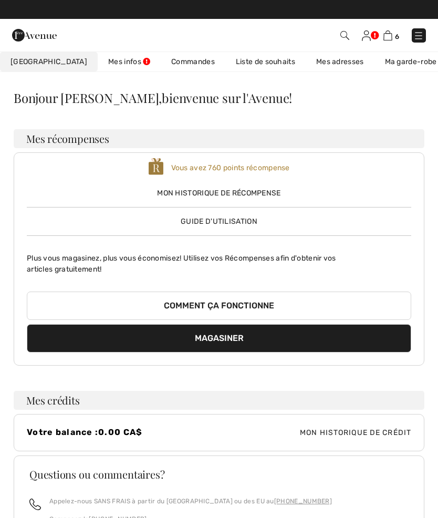
click at [227, 62] on link "Liste de souhaits" at bounding box center [265, 61] width 80 height 19
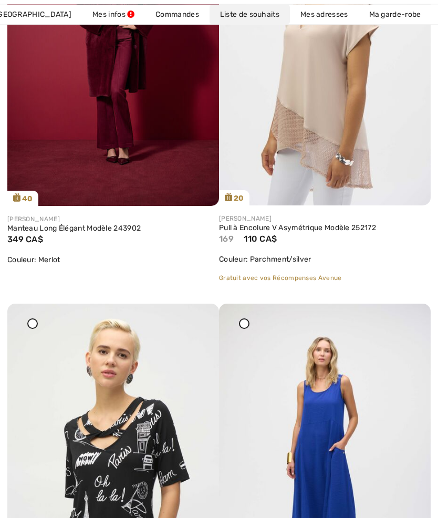
scroll to position [6031, 0]
click at [290, 226] on link "Pull à Encolure V Asymétrique Modèle 252172" at bounding box center [325, 227] width 212 height 9
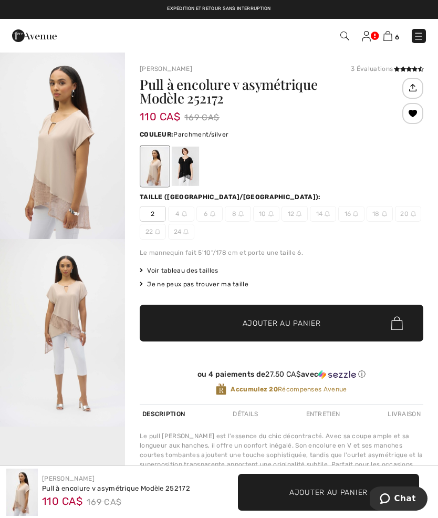
click at [190, 172] on div at bounding box center [185, 165] width 27 height 39
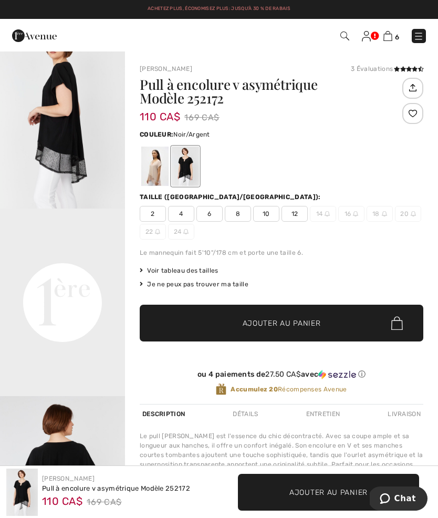
scroll to position [218, 0]
click at [150, 168] on div at bounding box center [154, 165] width 27 height 39
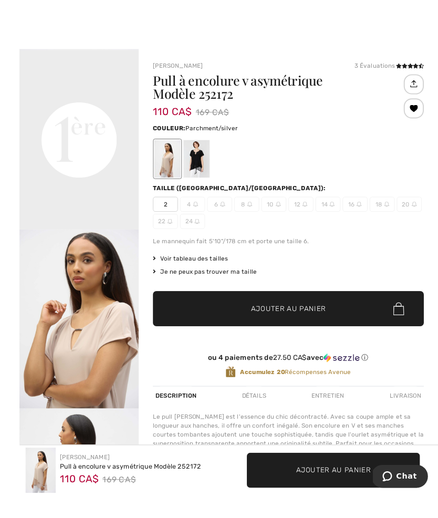
scroll to position [1, 0]
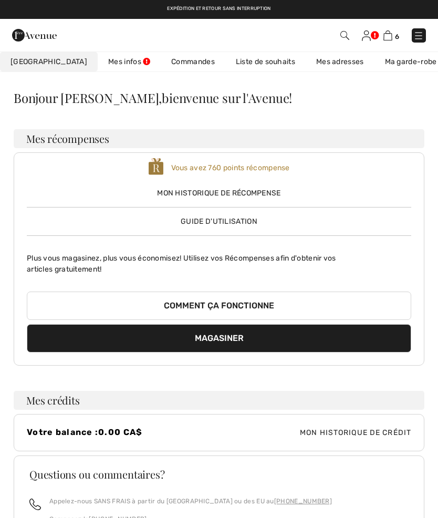
scroll to position [177, 0]
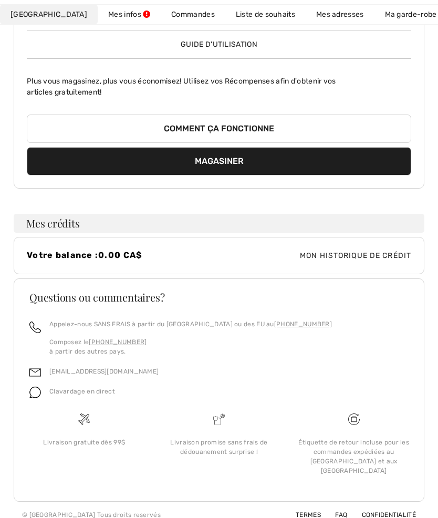
click at [236, 16] on link "Liste de souhaits" at bounding box center [265, 14] width 80 height 19
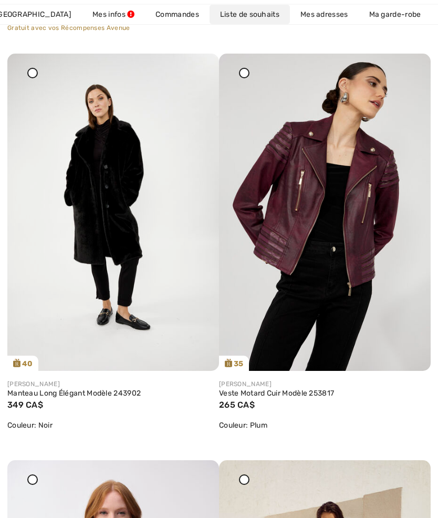
scroll to position [5071, 0]
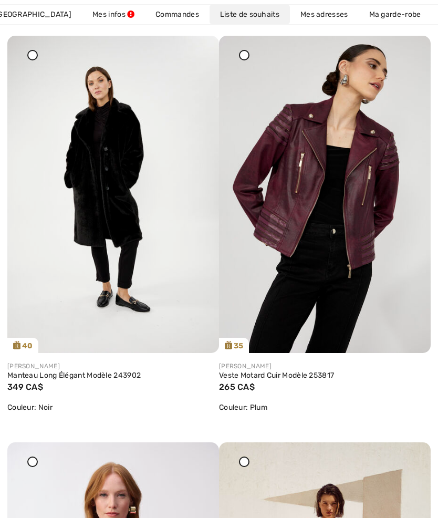
click at [303, 376] on link "Veste Motard Cuir Modèle 253817" at bounding box center [325, 375] width 212 height 9
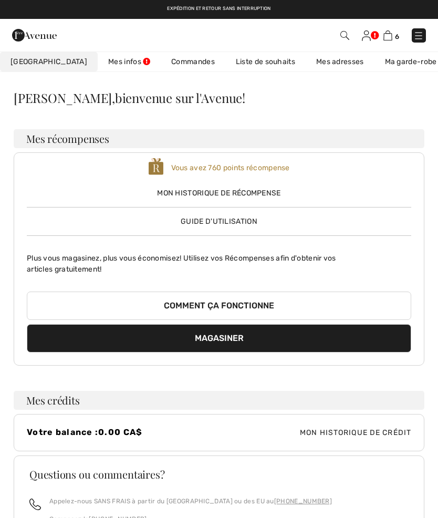
click at [251, 65] on link "Liste de souhaits" at bounding box center [265, 61] width 80 height 19
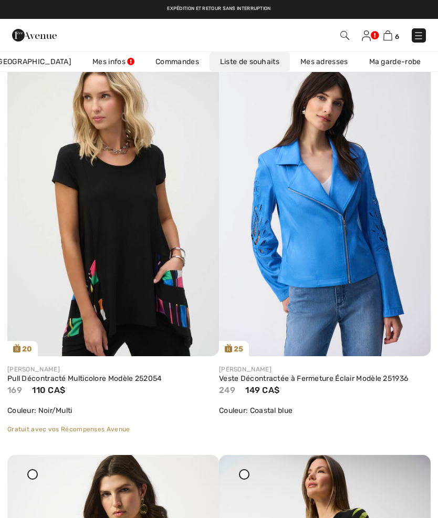
scroll to position [6685, 0]
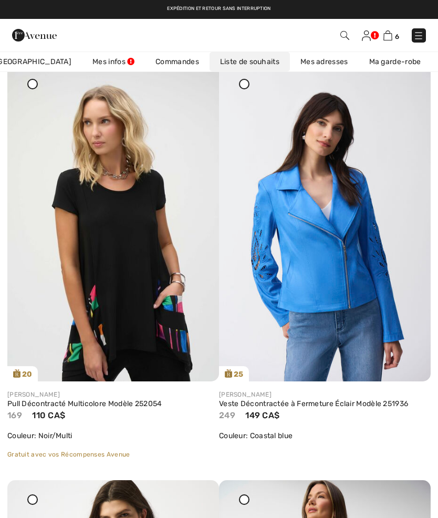
click at [110, 405] on link "Pull Décontracté Multicolore Modèle 252054" at bounding box center [113, 403] width 212 height 9
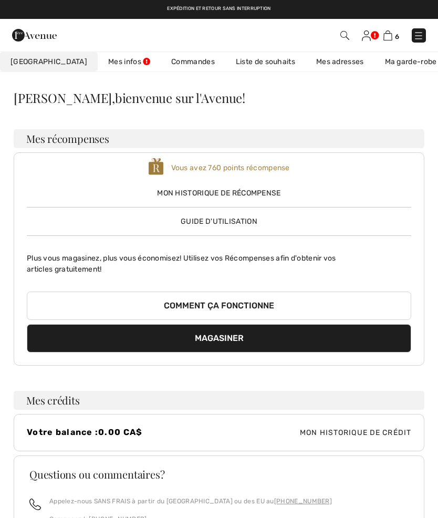
scroll to position [177, 0]
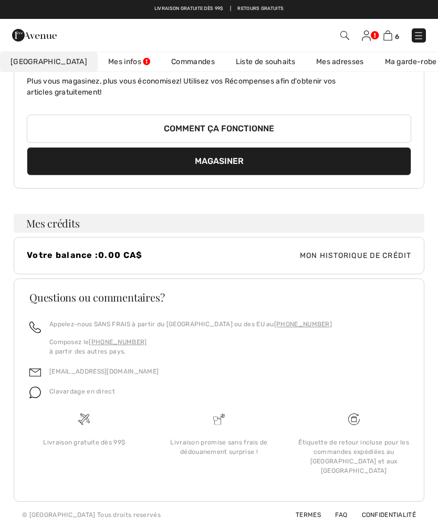
click at [387, 35] on img at bounding box center [387, 35] width 9 height 10
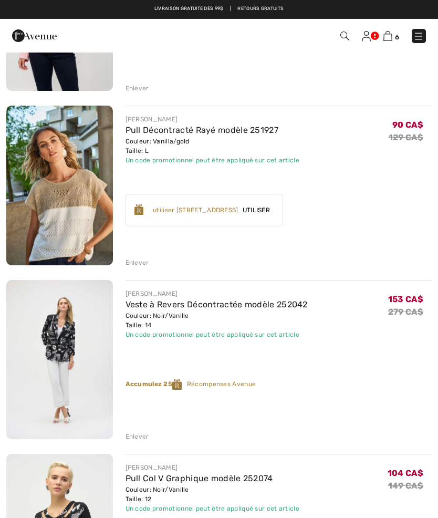
scroll to position [224, 0]
click at [201, 130] on link "Pull Décontracté Rayé modèle 251927" at bounding box center [201, 130] width 153 height 10
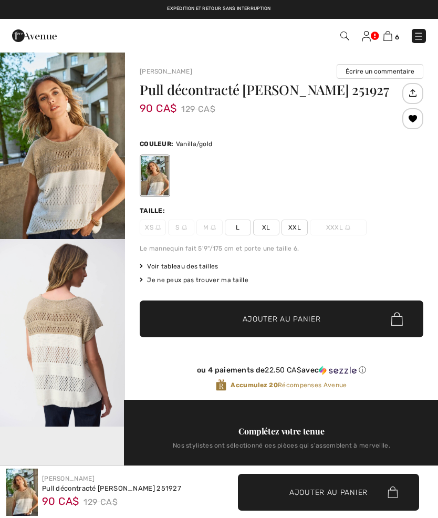
checkbox input "true"
click at [43, 335] on img "2 / 6" at bounding box center [62, 332] width 125 height 187
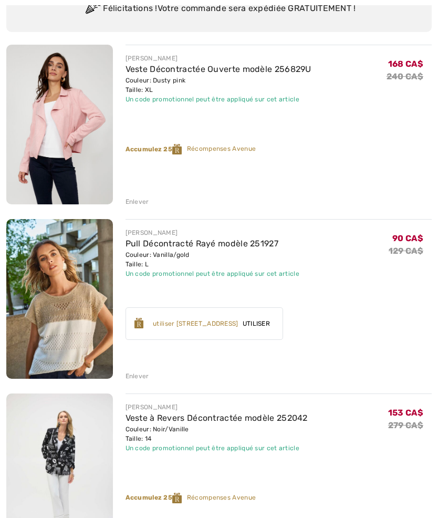
scroll to position [111, 0]
click at [148, 70] on link "Veste Décontractée Ouverte modèle 256829U" at bounding box center [218, 69] width 186 height 10
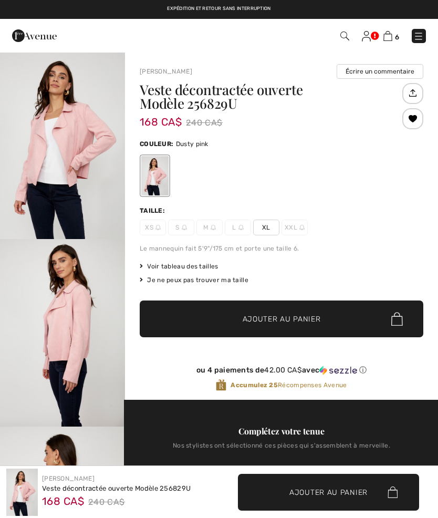
checkbox input "true"
click at [45, 307] on img "2 / 4" at bounding box center [62, 332] width 125 height 187
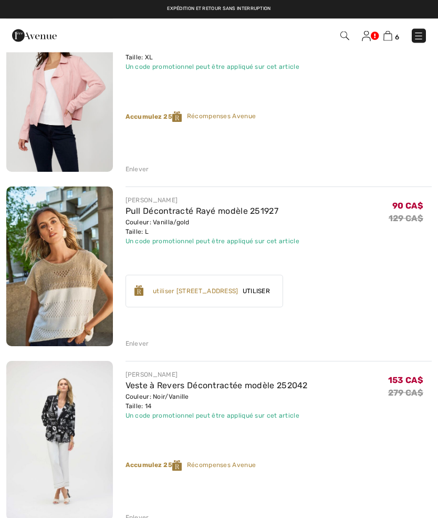
scroll to position [143, 0]
click at [261, 211] on link "Pull Décontracté Rayé modèle 251927" at bounding box center [201, 211] width 153 height 10
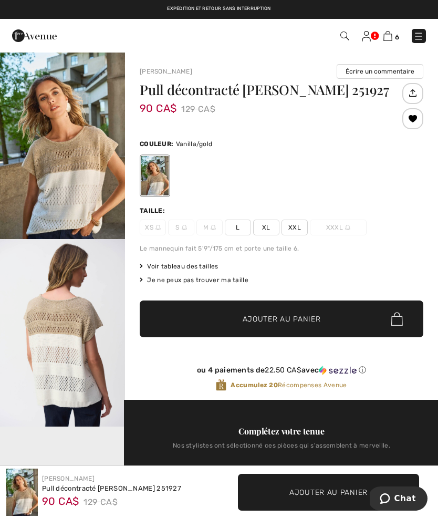
click at [242, 233] on span "L" at bounding box center [238, 227] width 26 height 16
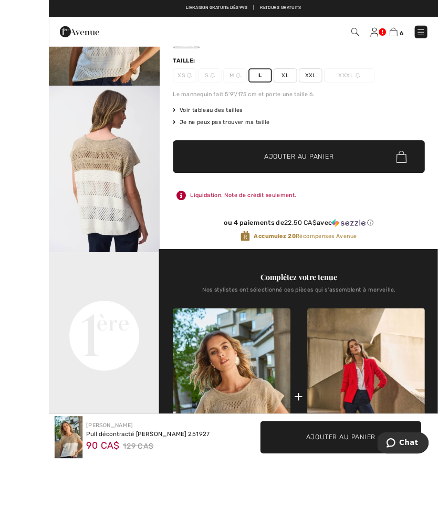
scroll to position [226, 0]
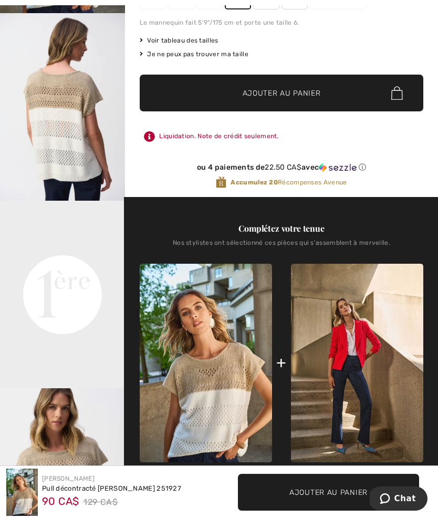
click at [362, 338] on img at bounding box center [357, 363] width 132 height 199
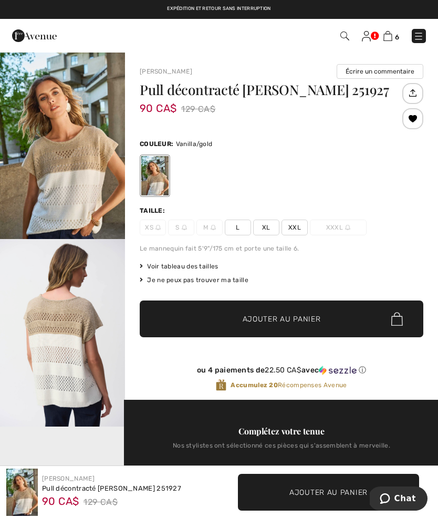
click at [392, 36] on img at bounding box center [387, 36] width 9 height 10
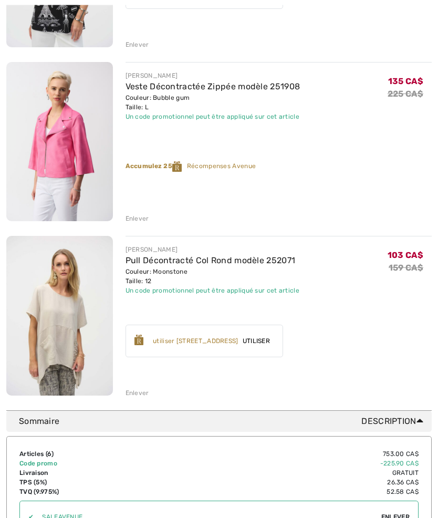
scroll to position [790, 0]
click at [238, 271] on div "Couleur: Moonstone Taille: 12" at bounding box center [212, 276] width 174 height 19
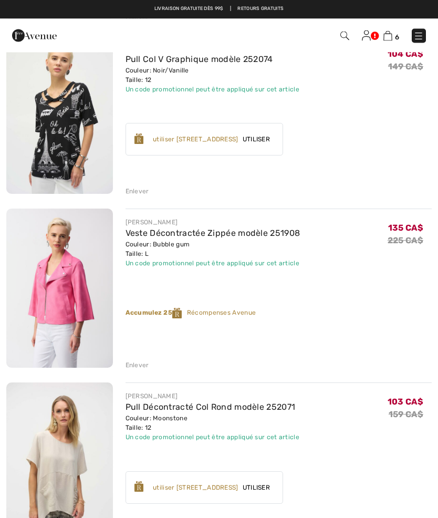
scroll to position [605, 0]
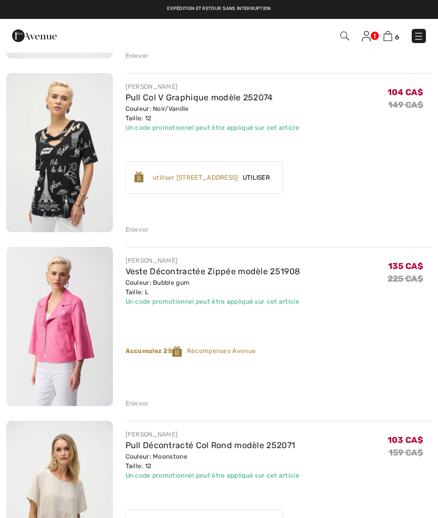
click at [146, 230] on div "Enlever" at bounding box center [137, 229] width 24 height 9
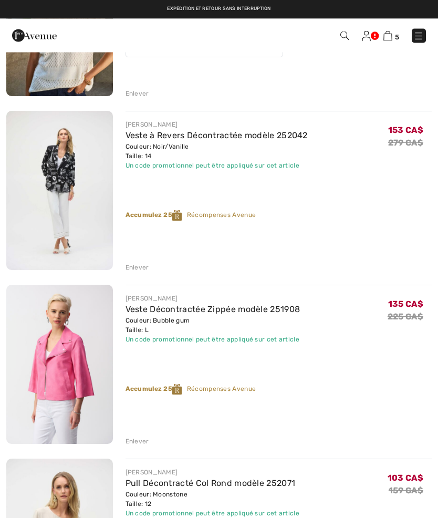
scroll to position [361, 0]
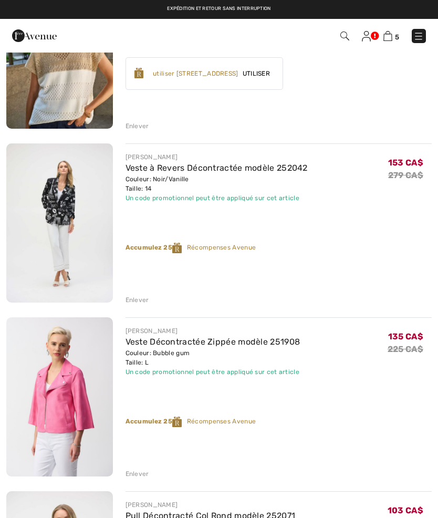
click at [144, 301] on div "Enlever" at bounding box center [137, 299] width 24 height 9
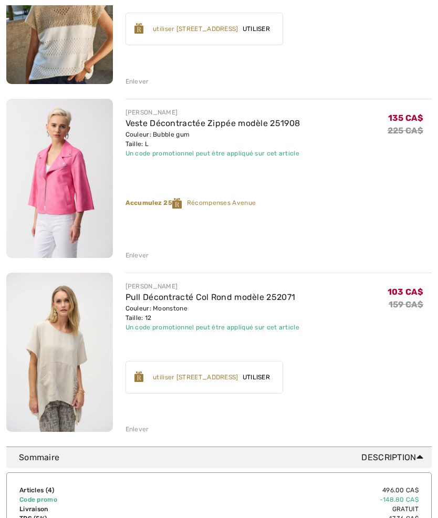
scroll to position [405, 0]
click at [195, 301] on link "Pull Décontracté Col Rond modèle 252071" at bounding box center [210, 297] width 170 height 10
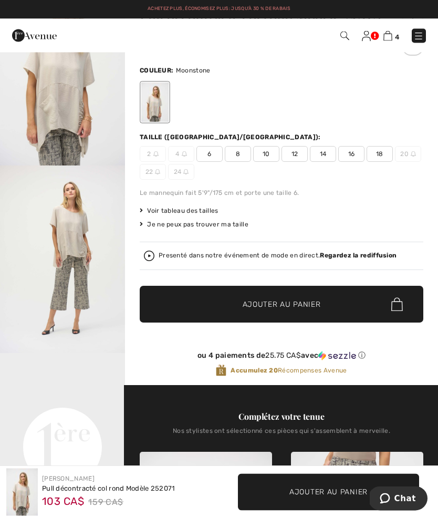
scroll to position [74, 0]
click at [392, 36] on img at bounding box center [387, 36] width 9 height 10
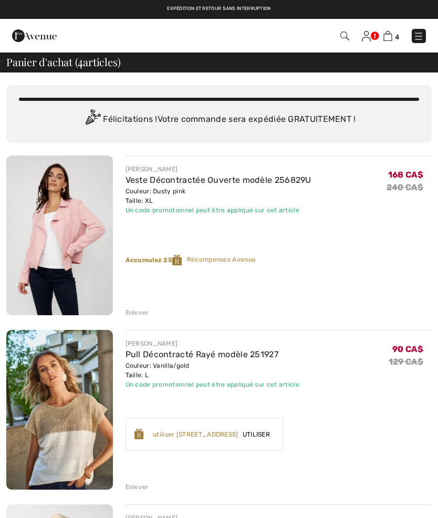
checkbox input "true"
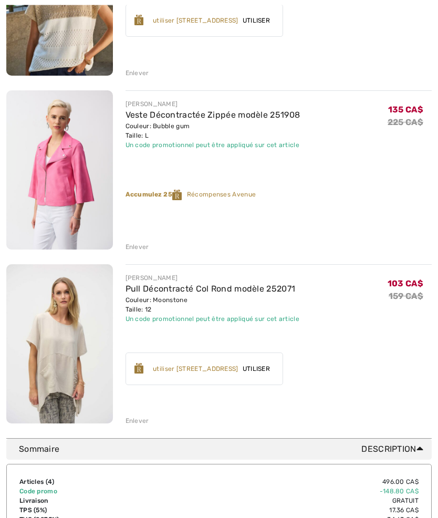
scroll to position [414, 0]
click at [145, 424] on div "Enlever" at bounding box center [137, 420] width 24 height 9
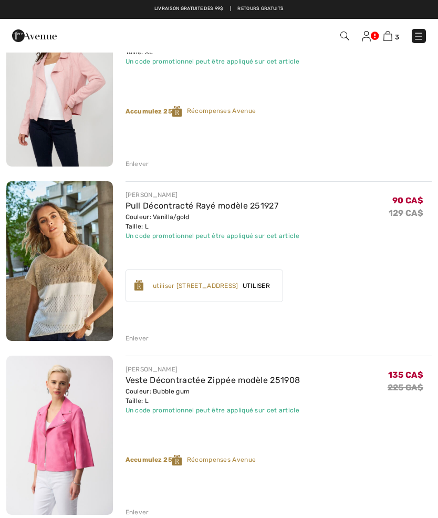
scroll to position [148, 0]
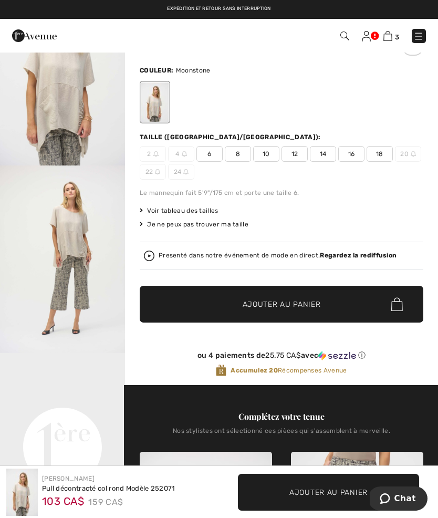
click at [392, 32] on img at bounding box center [387, 36] width 9 height 10
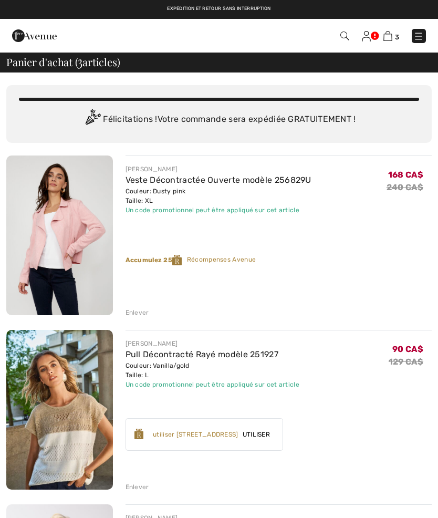
checkbox input "true"
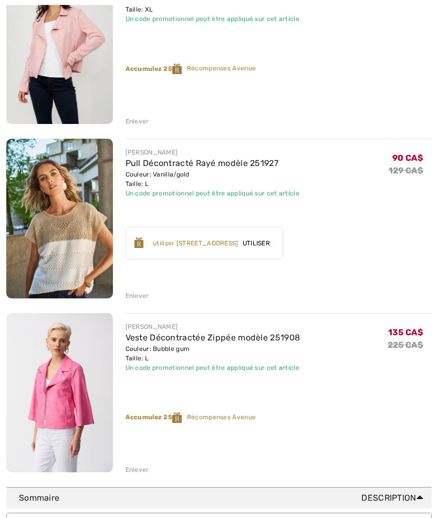
scroll to position [225, 0]
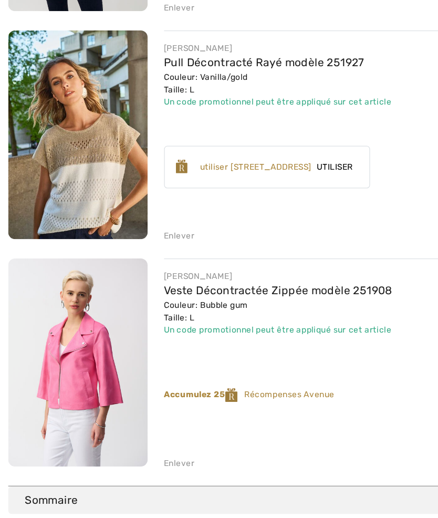
click at [207, 299] on link "Veste Décontractée Zippée modèle 251908" at bounding box center [212, 304] width 175 height 10
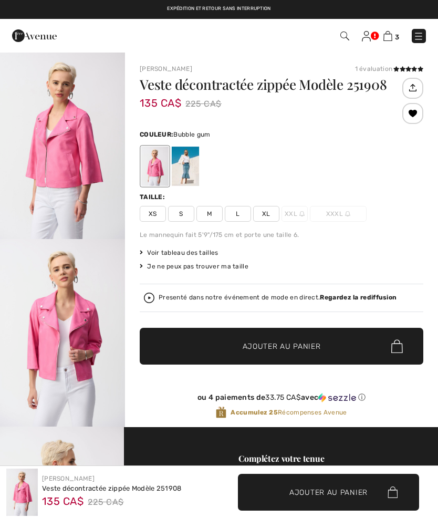
checkbox input "true"
click at [284, 141] on div "Couleur: Bubble gum" at bounding box center [282, 158] width 284 height 60
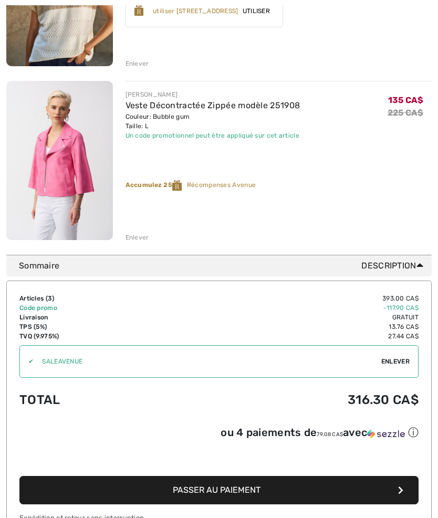
scroll to position [430, 0]
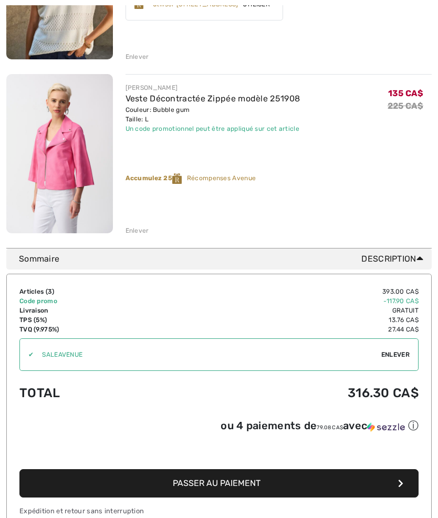
click at [251, 485] on span "Passer au paiement" at bounding box center [217, 483] width 88 height 10
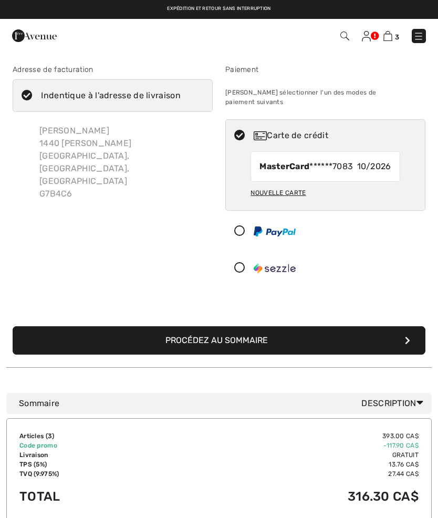
click at [291, 185] on div "Nouvelle carte" at bounding box center [277, 193] width 55 height 18
radio input "true"
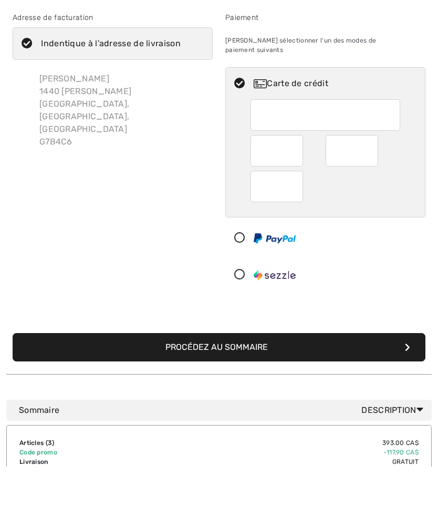
click at [405, 395] on icon "submit" at bounding box center [407, 399] width 5 height 8
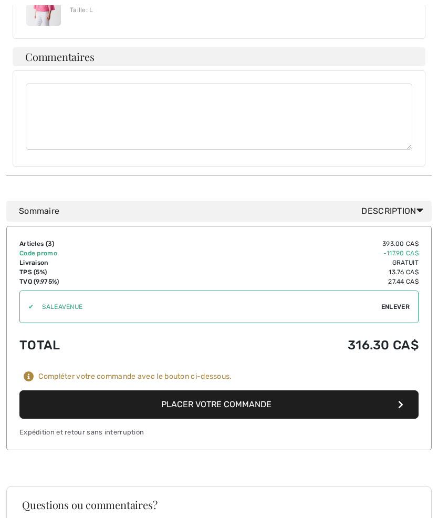
scroll to position [700, 0]
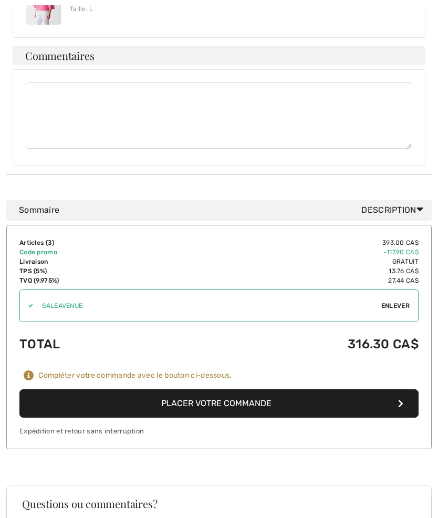
click at [243, 389] on button "Placer votre commande" at bounding box center [218, 403] width 399 height 28
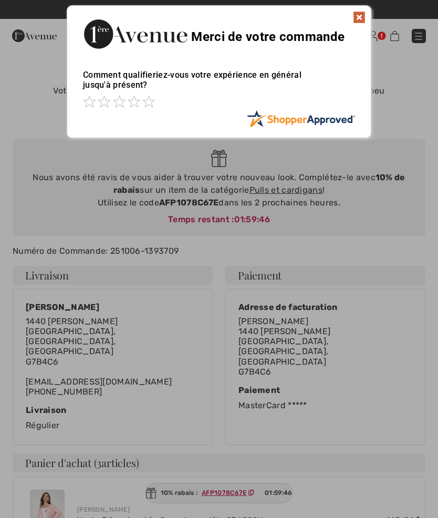
click at [354, 14] on img at bounding box center [359, 17] width 13 height 13
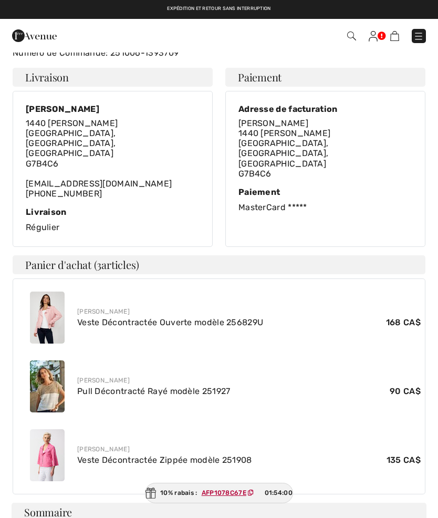
scroll to position [156, 0]
